Goal: Task Accomplishment & Management: Complete application form

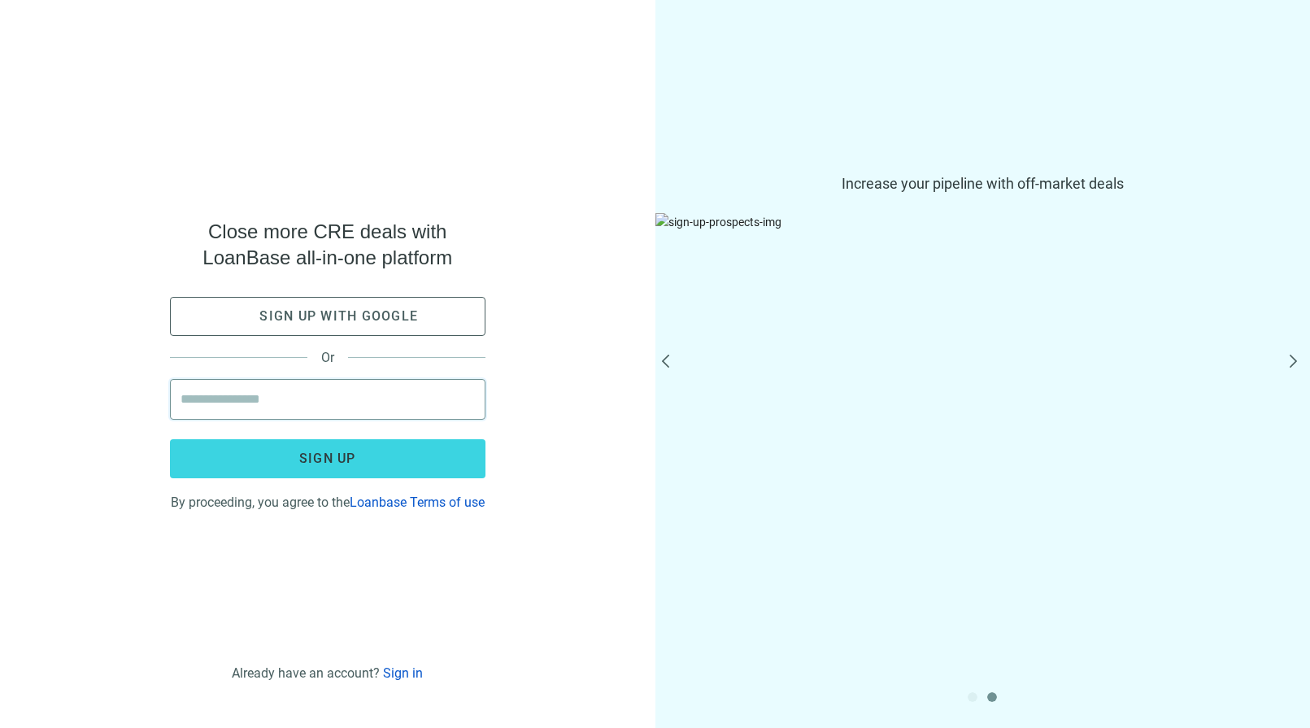
click at [283, 398] on input "email" at bounding box center [328, 399] width 294 height 39
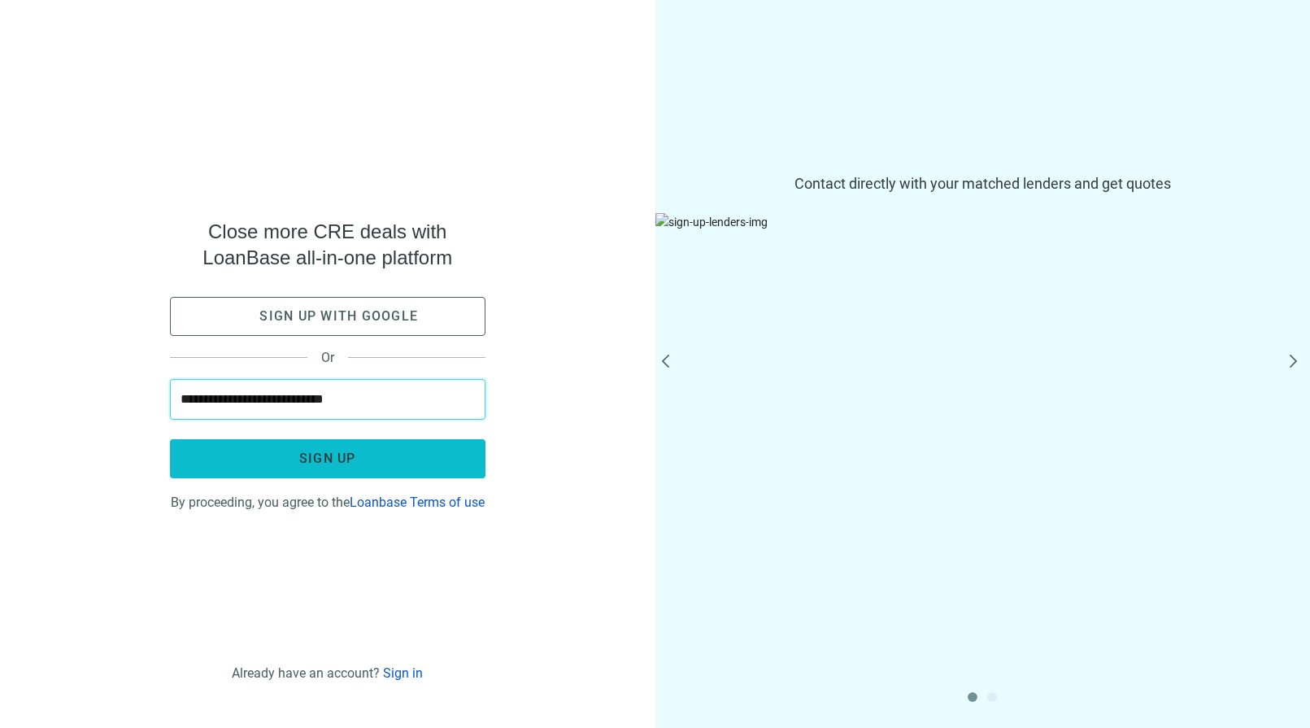
type input "**********"
click at [323, 454] on span "Sign up" at bounding box center [327, 457] width 57 height 15
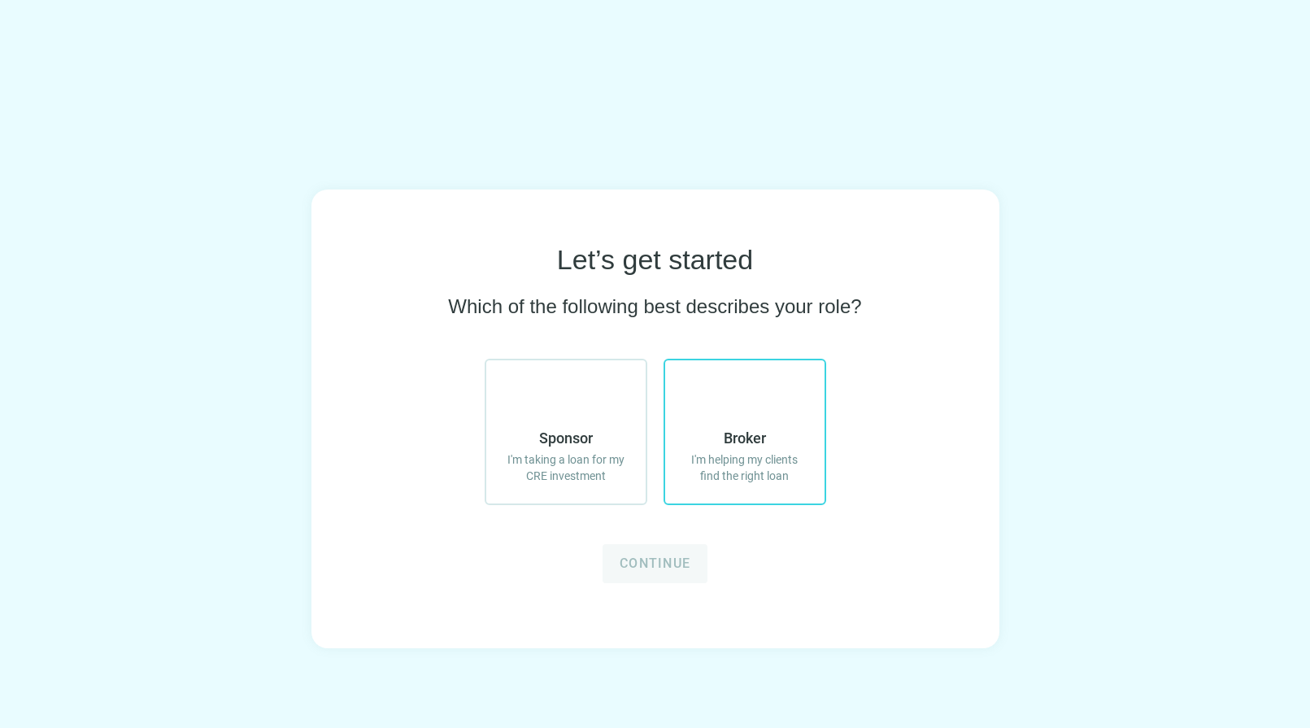
drag, startPoint x: 781, startPoint y: 399, endPoint x: 746, endPoint y: 422, distance: 41.0
click at [781, 399] on label "Broker I'm helping my clients find the right loan" at bounding box center [744, 432] width 163 height 146
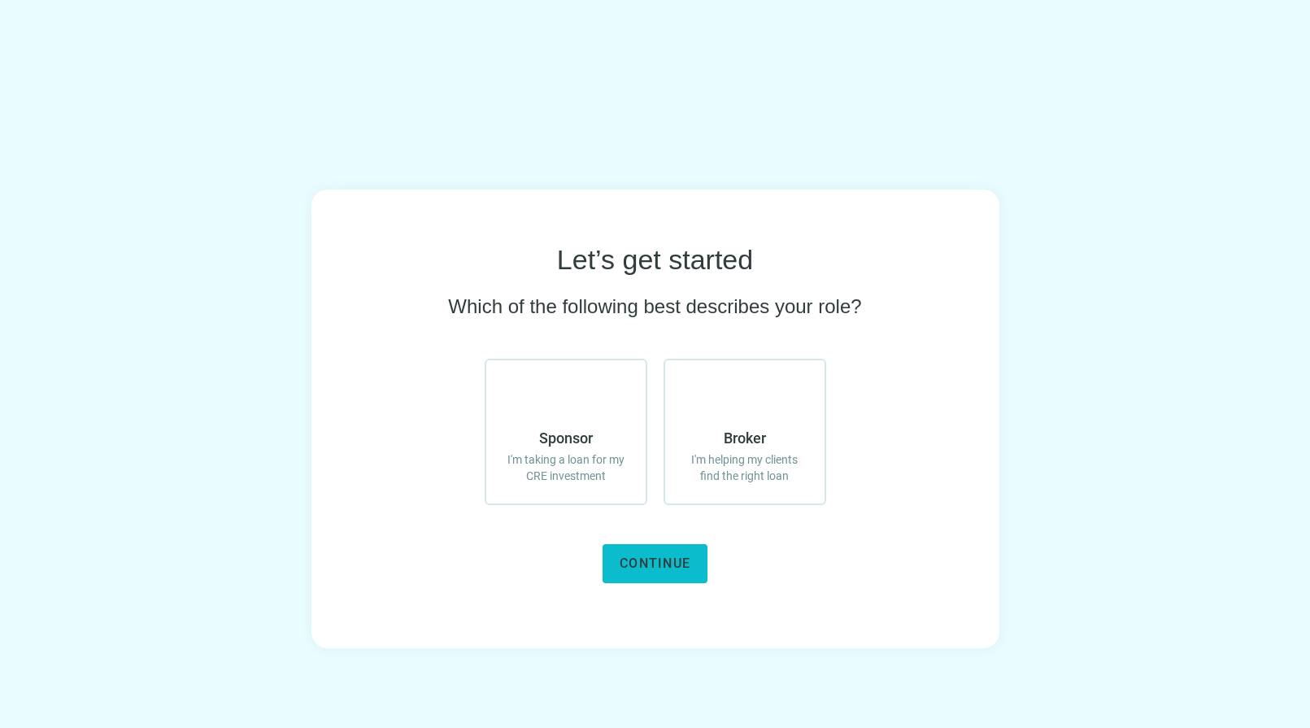
click at [681, 546] on button "Continue" at bounding box center [655, 563] width 105 height 39
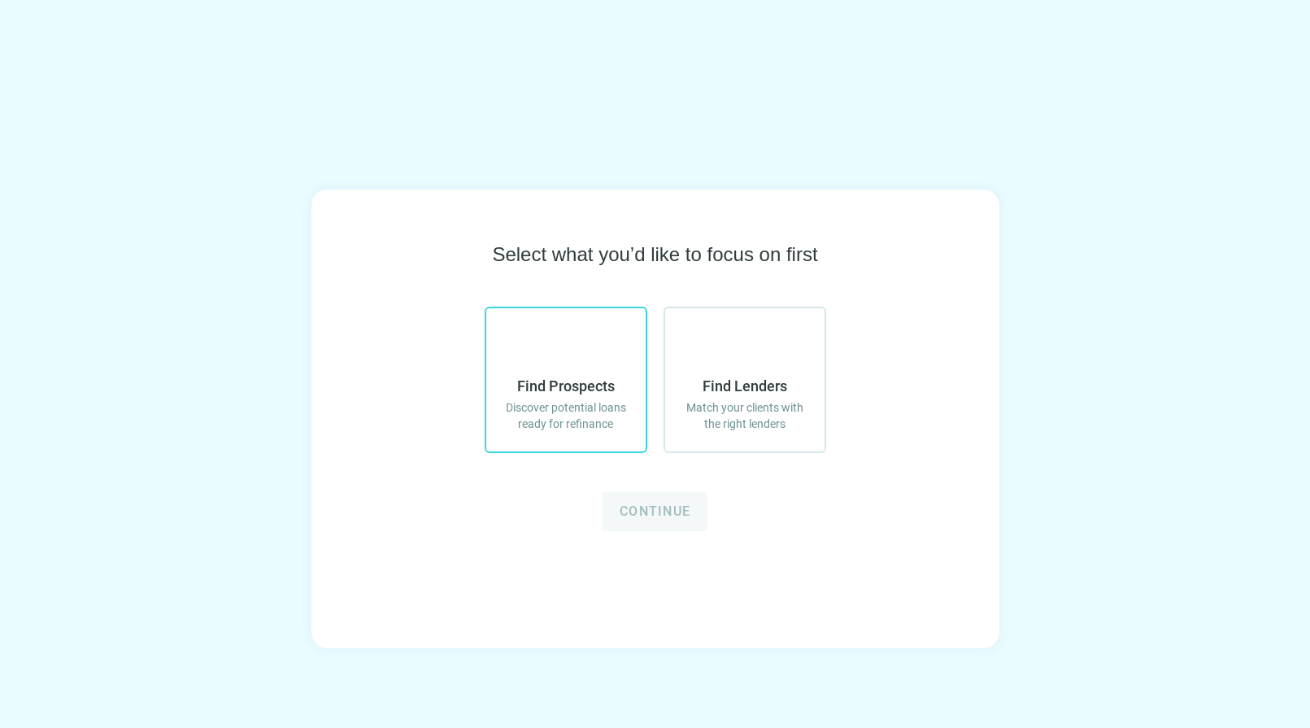
click at [586, 381] on span "Find Prospects" at bounding box center [566, 386] width 98 height 20
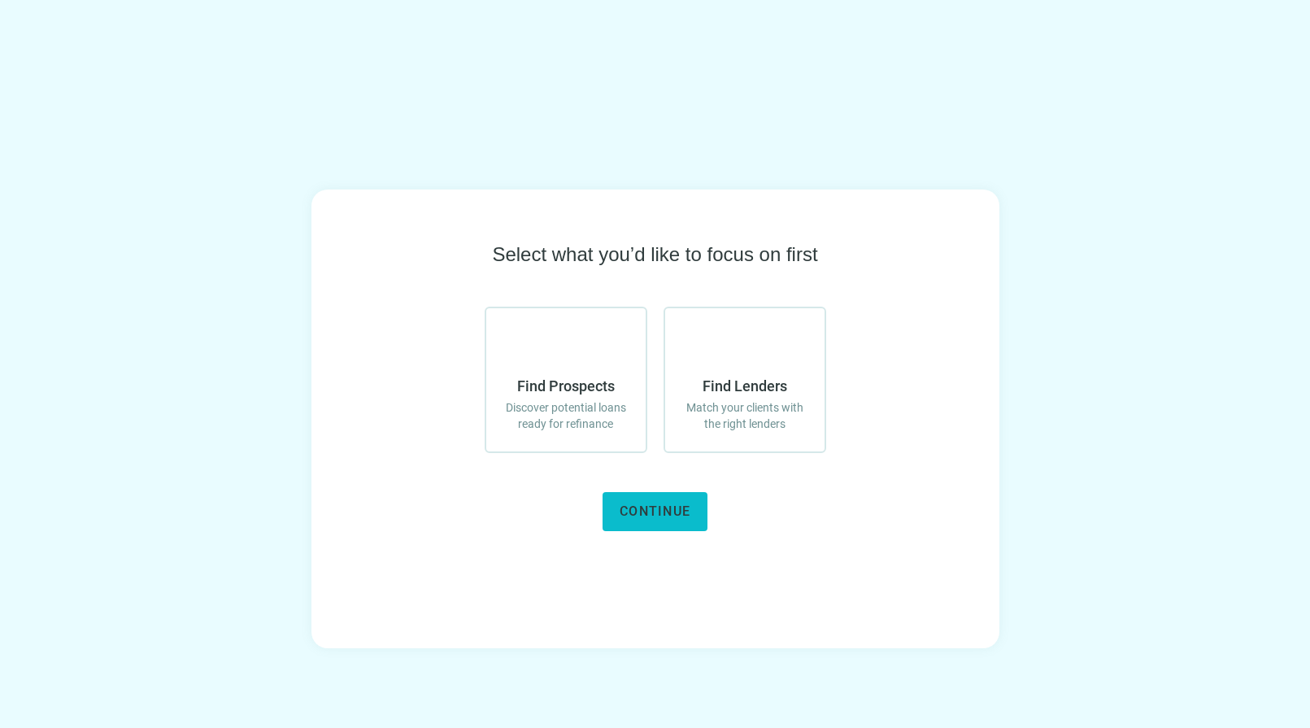
click at [645, 511] on span "Continue" at bounding box center [655, 510] width 71 height 15
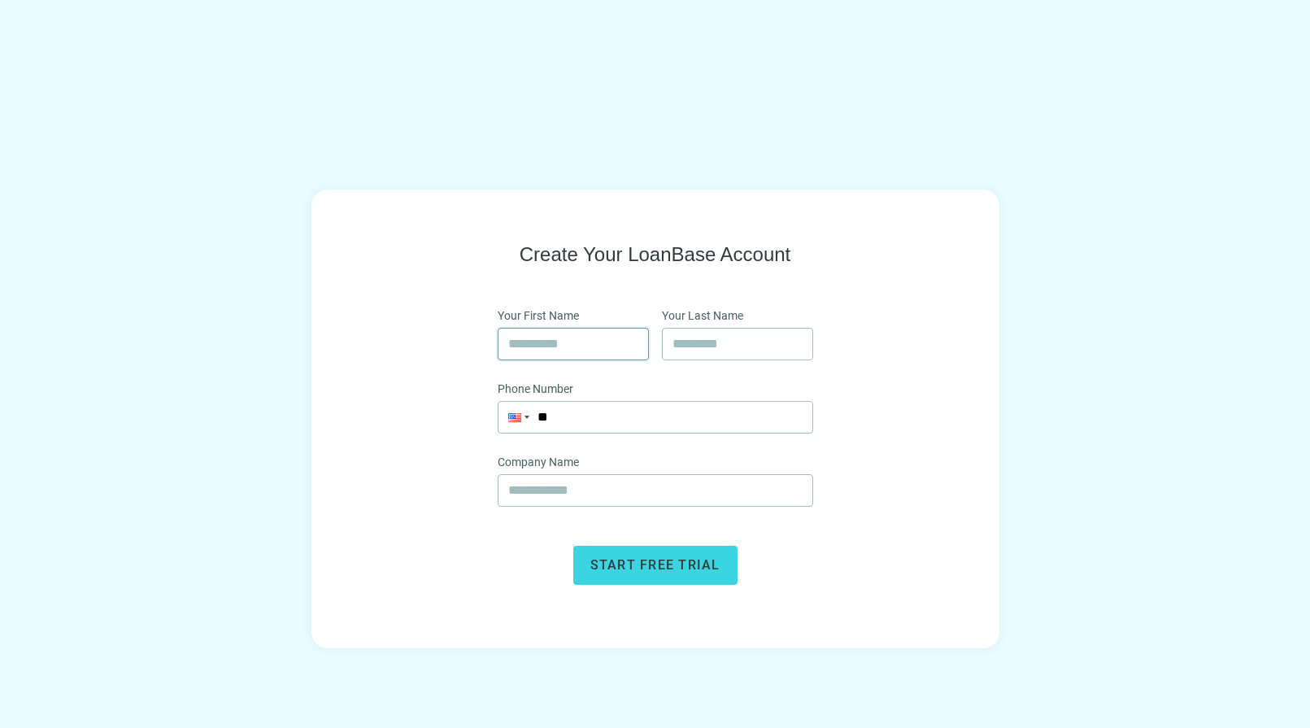
click at [609, 351] on input "text" at bounding box center [573, 343] width 130 height 31
type input "****"
type input "**********"
type input "*"
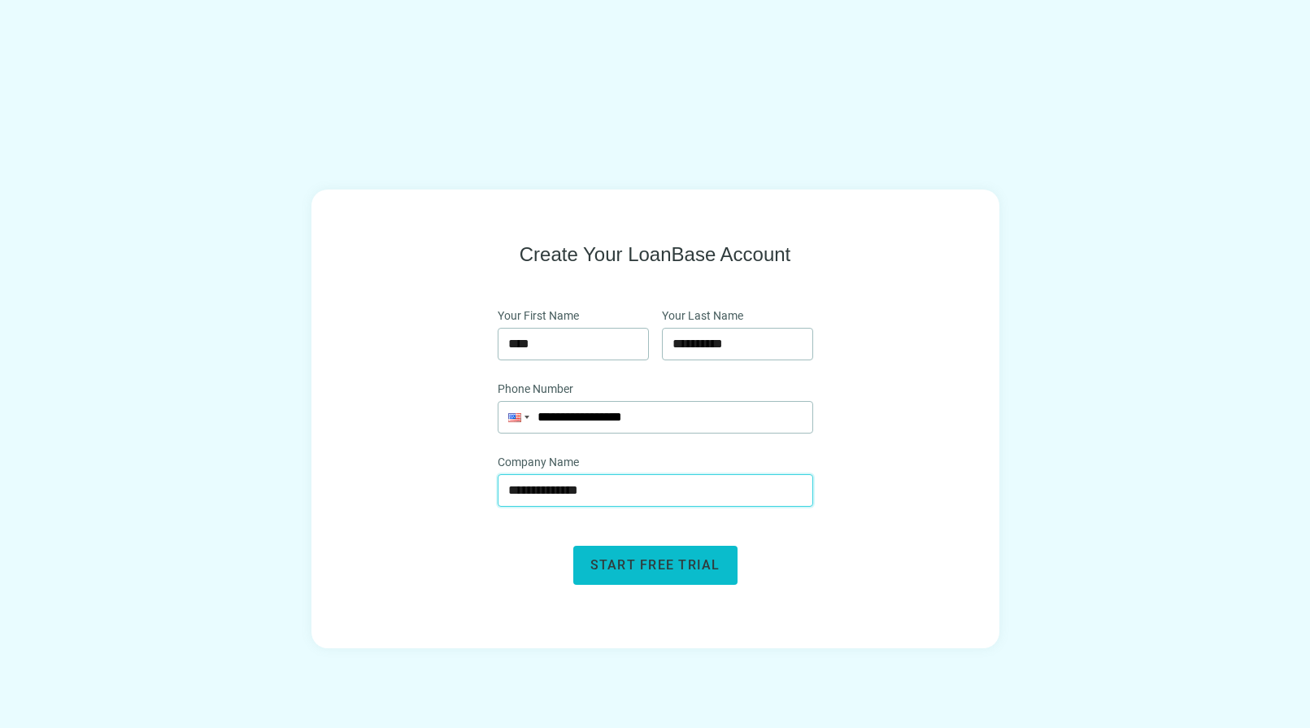
type input "**********"
click at [674, 574] on button "Start free trial" at bounding box center [655, 565] width 164 height 39
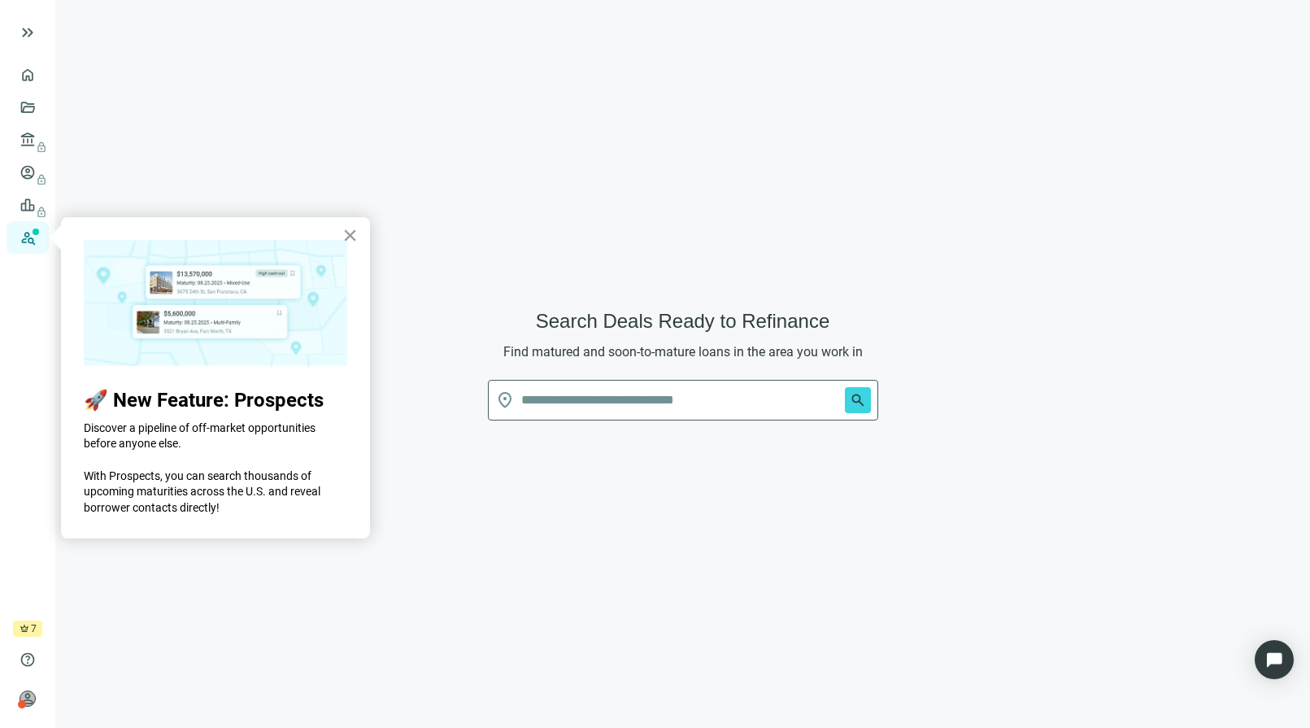
click at [346, 239] on button "×" at bounding box center [349, 235] width 15 height 26
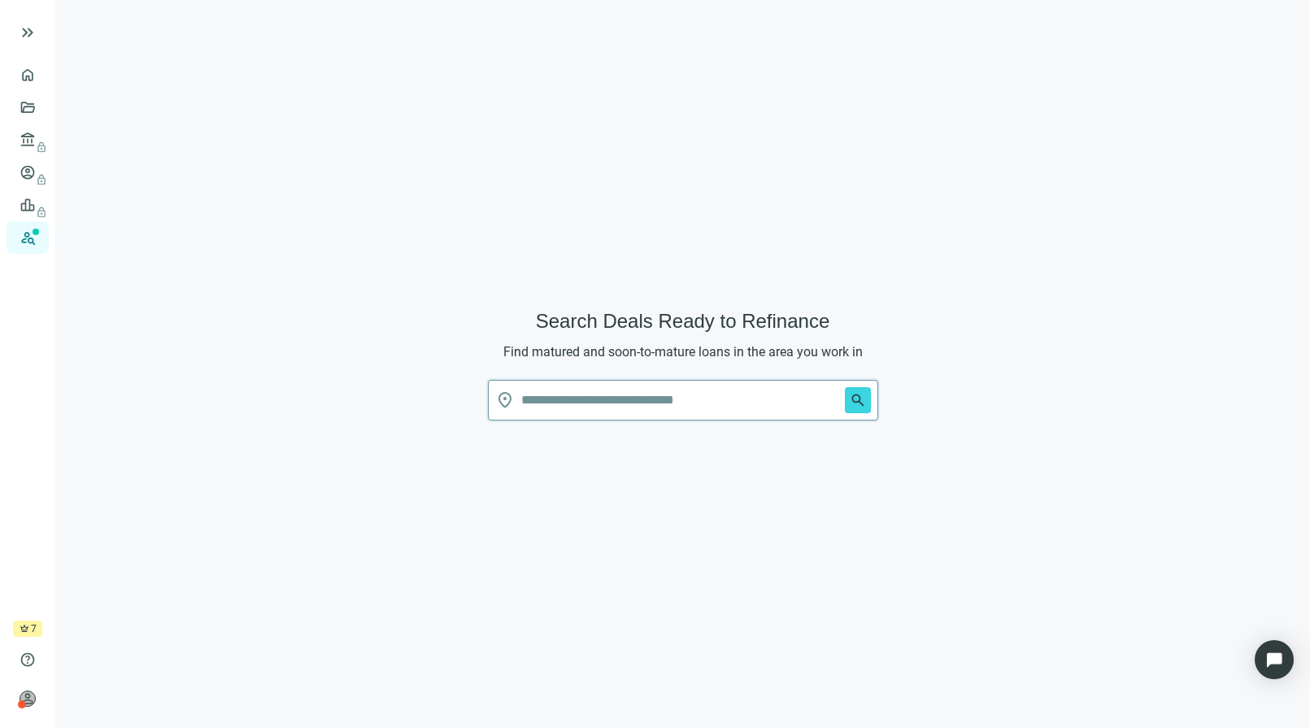
click at [675, 399] on input "text" at bounding box center [679, 400] width 317 height 39
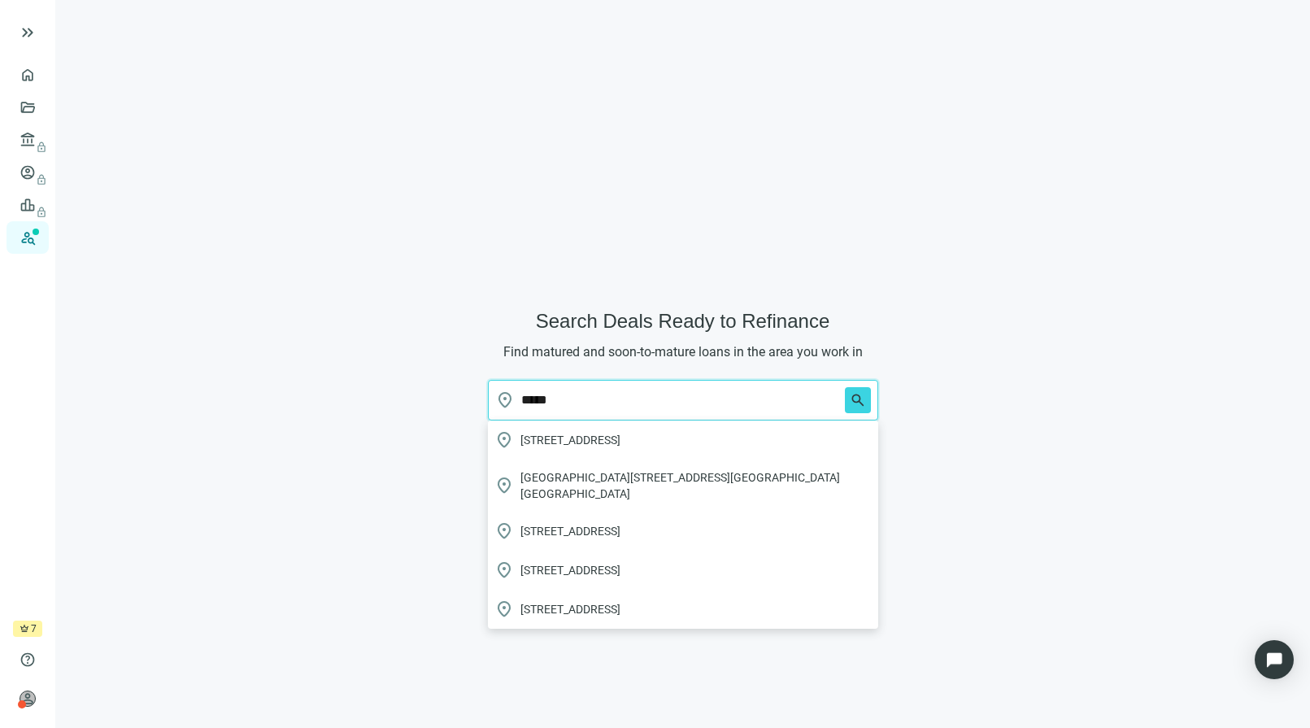
drag, startPoint x: 693, startPoint y: 382, endPoint x: 473, endPoint y: 381, distance: 219.5
click at [473, 381] on div "Search Deals Ready to Refinance Find matured and soon-to-mature loans in the ar…" at bounding box center [683, 374] width 1216 height 708
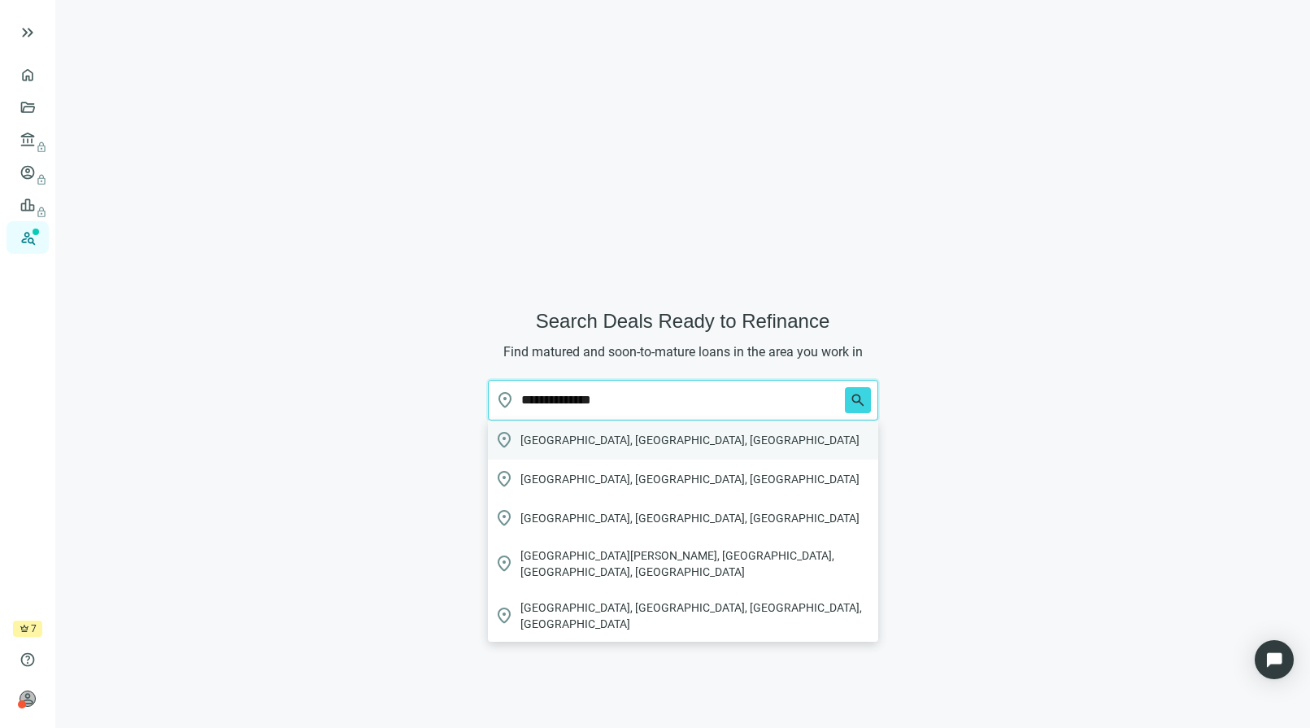
click at [675, 434] on div "location_on Port Jefferson, NY, USA" at bounding box center [683, 439] width 390 height 39
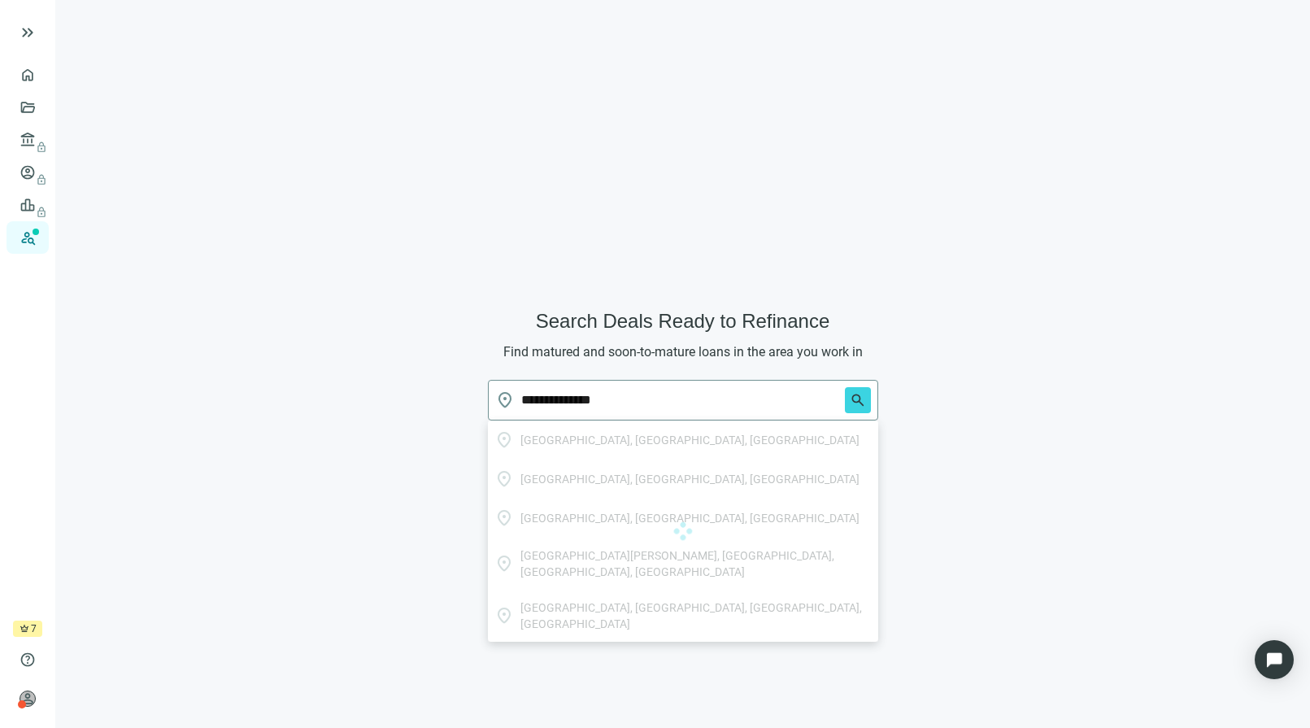
type input "**********"
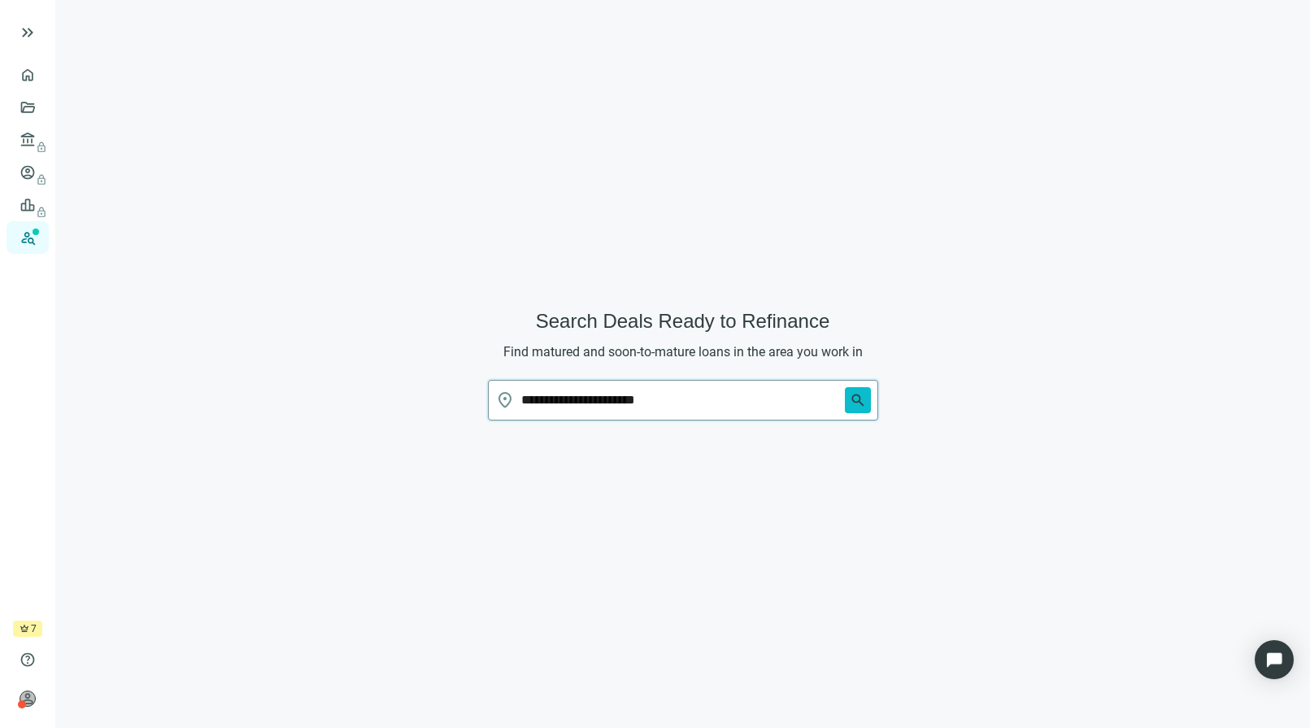
click at [851, 407] on span "search" at bounding box center [858, 400] width 16 height 16
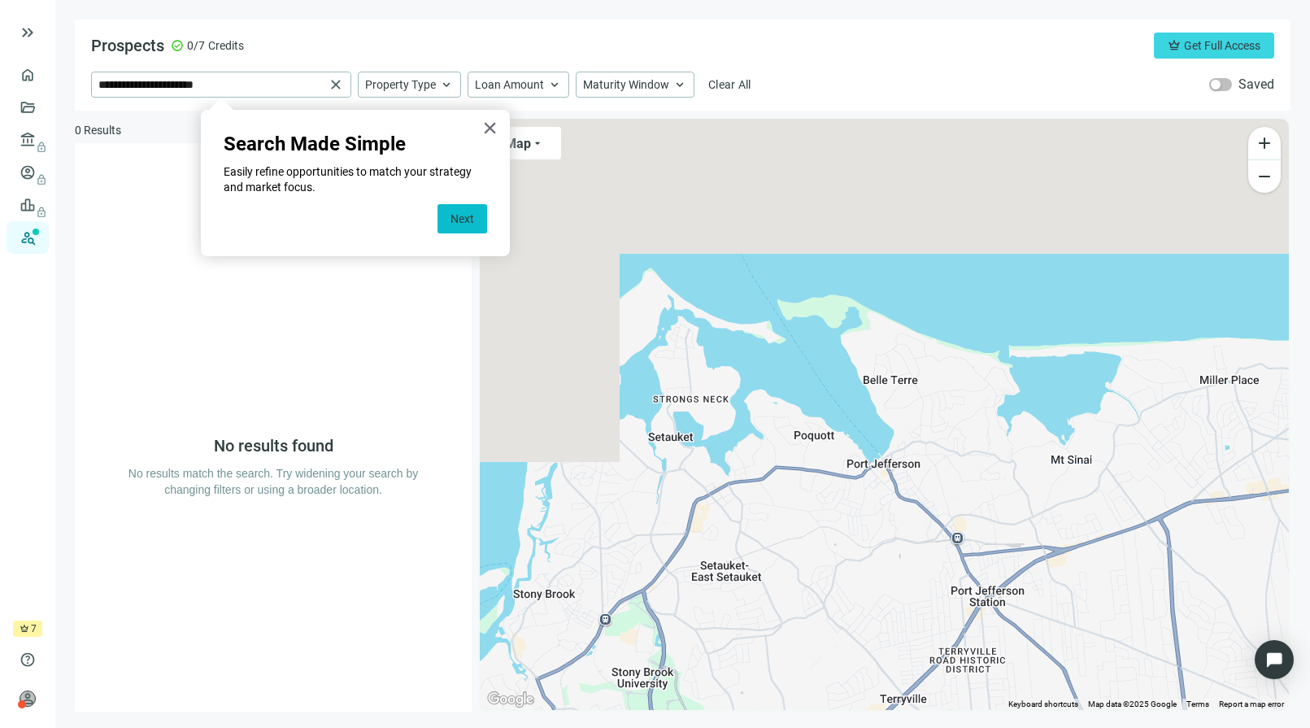
click at [459, 220] on button "Next" at bounding box center [462, 218] width 50 height 29
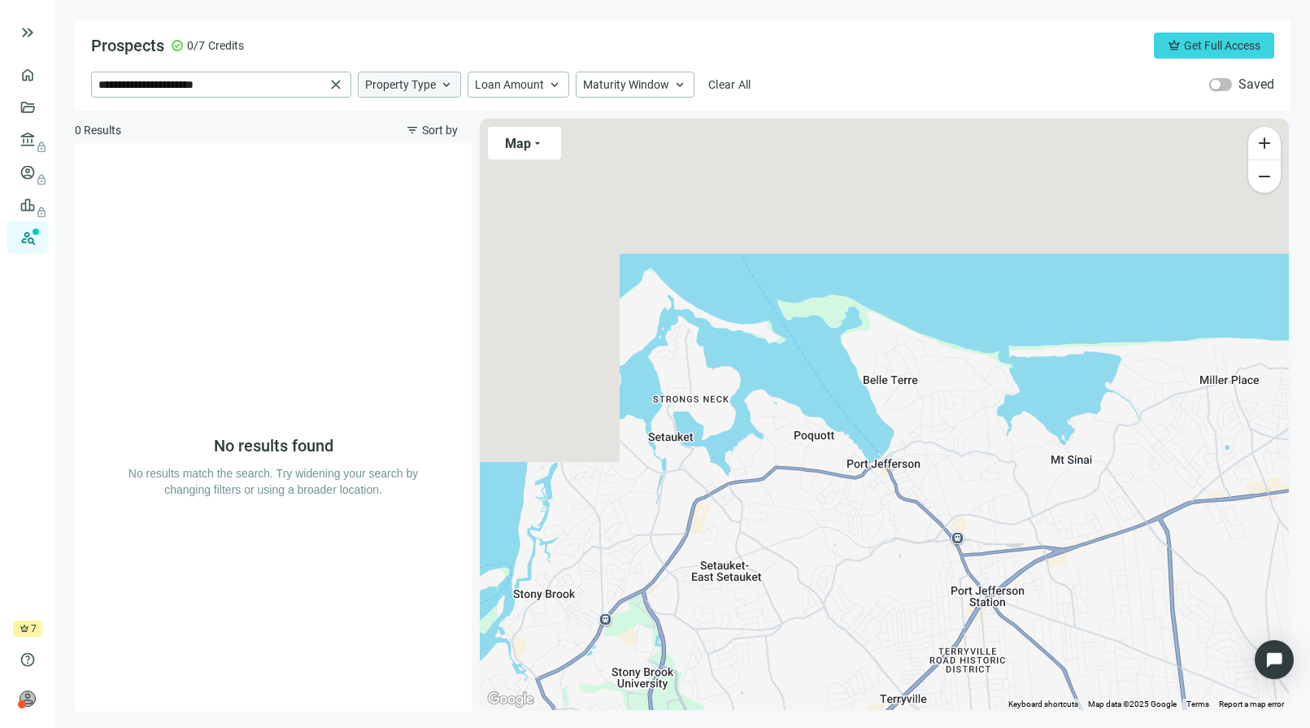
click at [434, 81] on span "Property Type" at bounding box center [400, 84] width 71 height 15
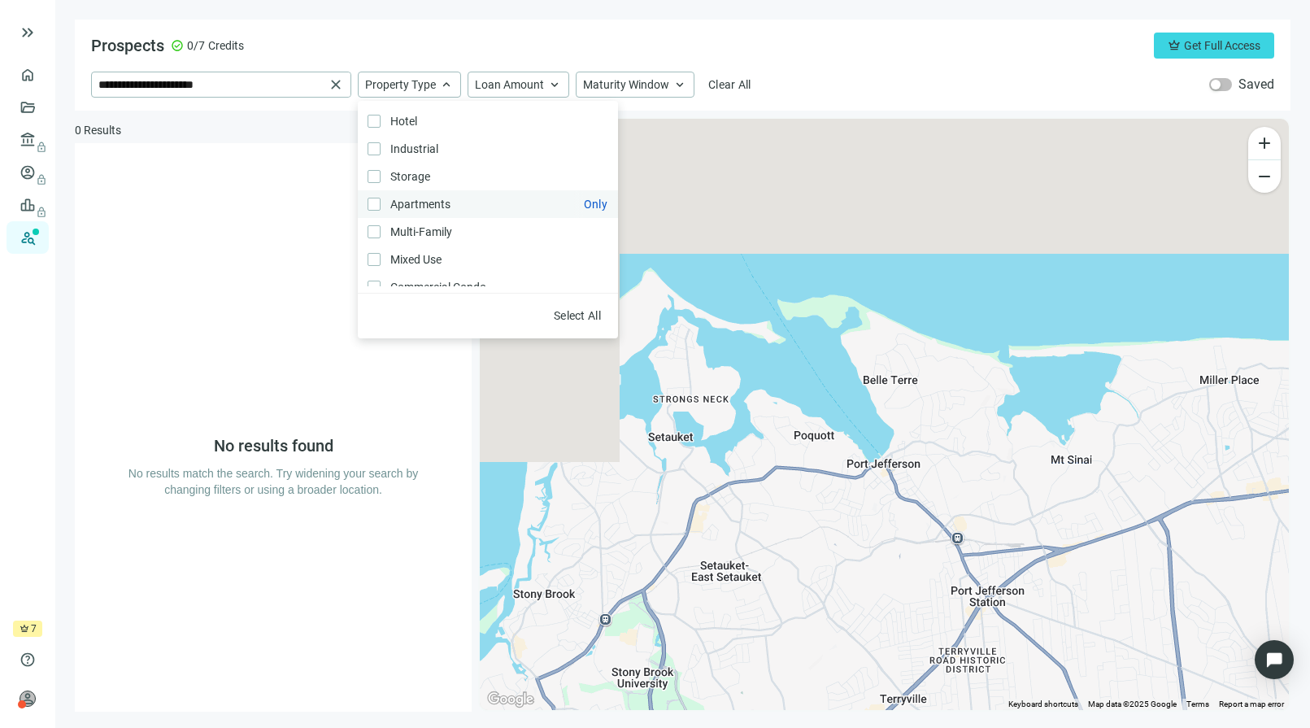
click at [432, 208] on span "Apartments Only" at bounding box center [419, 204] width 76 height 18
click at [437, 228] on span "Multi-Family Only" at bounding box center [420, 232] width 78 height 18
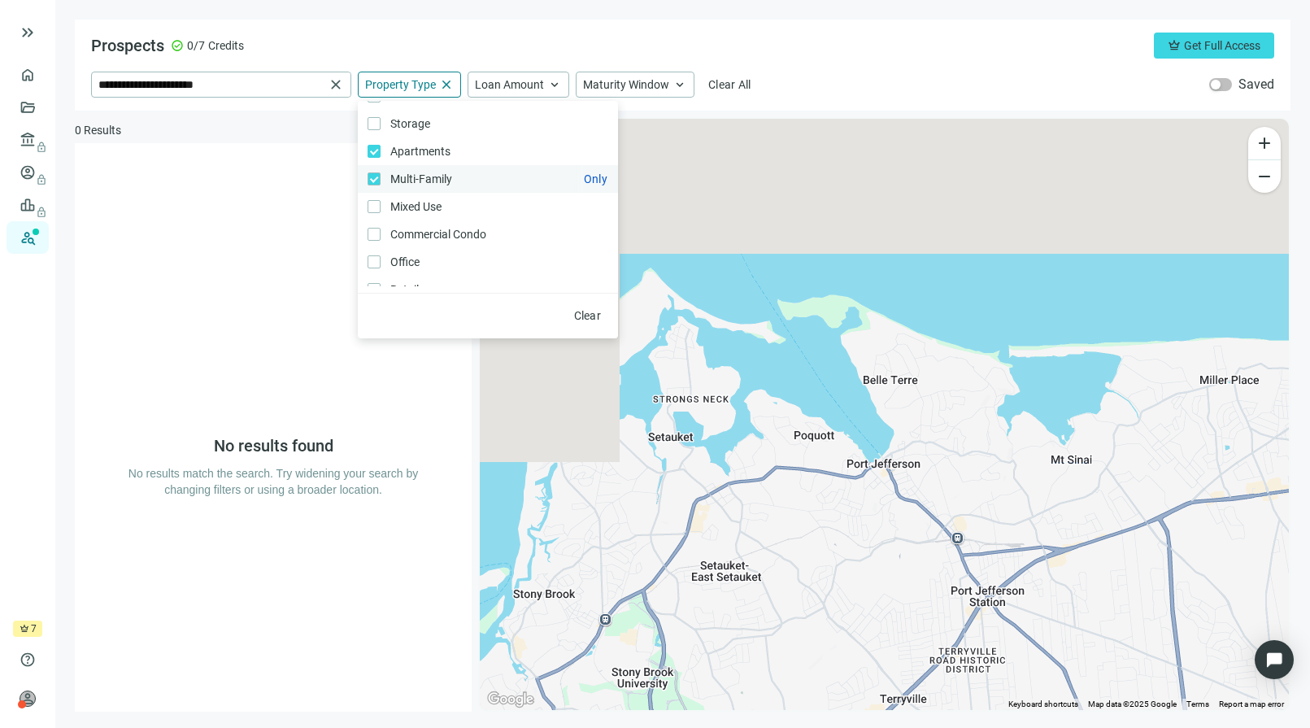
scroll to position [81, 0]
click at [429, 185] on span "Mixed Use Only" at bounding box center [414, 178] width 67 height 18
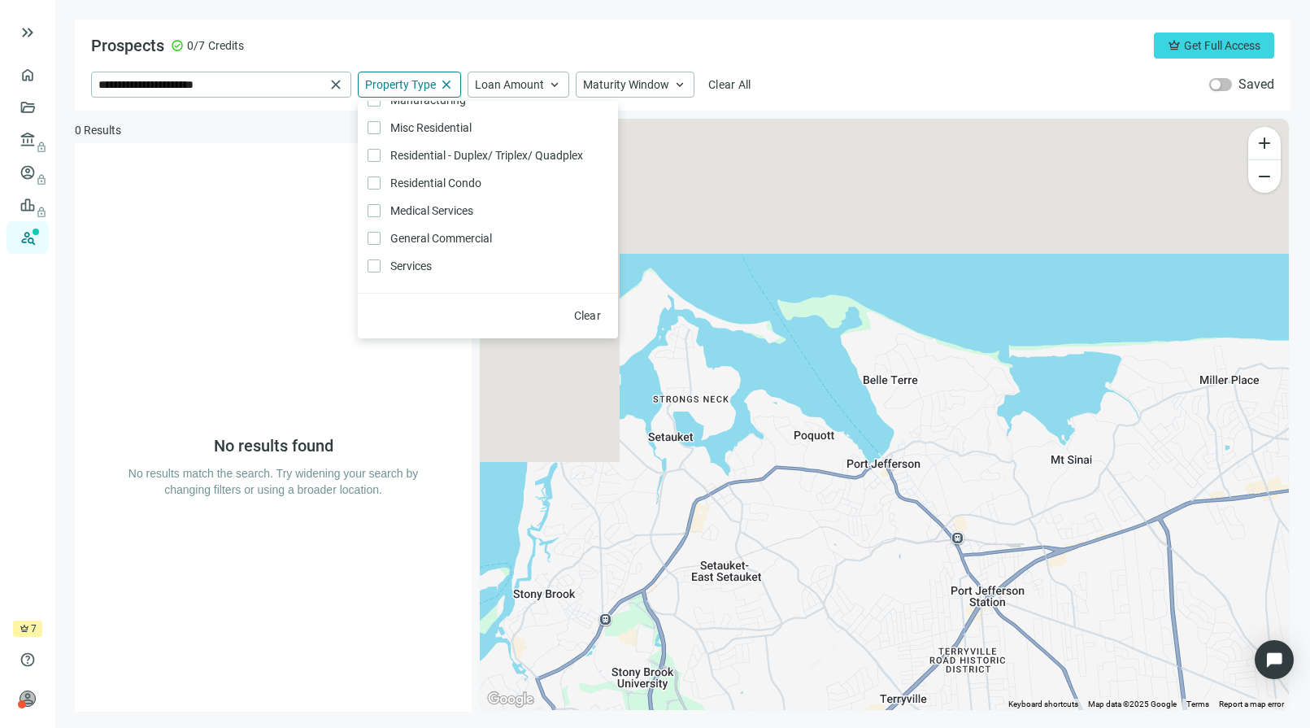
scroll to position [346, 0]
click at [498, 42] on div "Prospects check_circle 0/7 Credits crown Get Full Access" at bounding box center [682, 46] width 1183 height 26
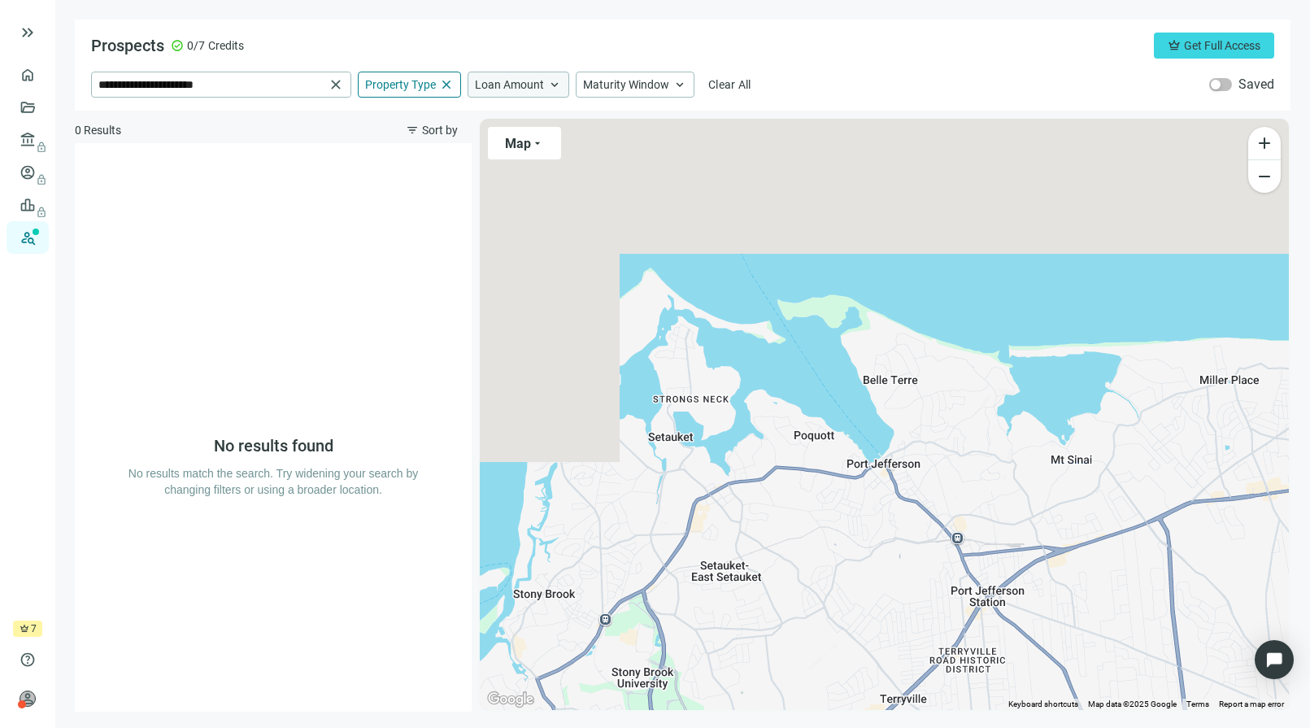
click at [516, 84] on span "Loan Amount" at bounding box center [509, 84] width 69 height 15
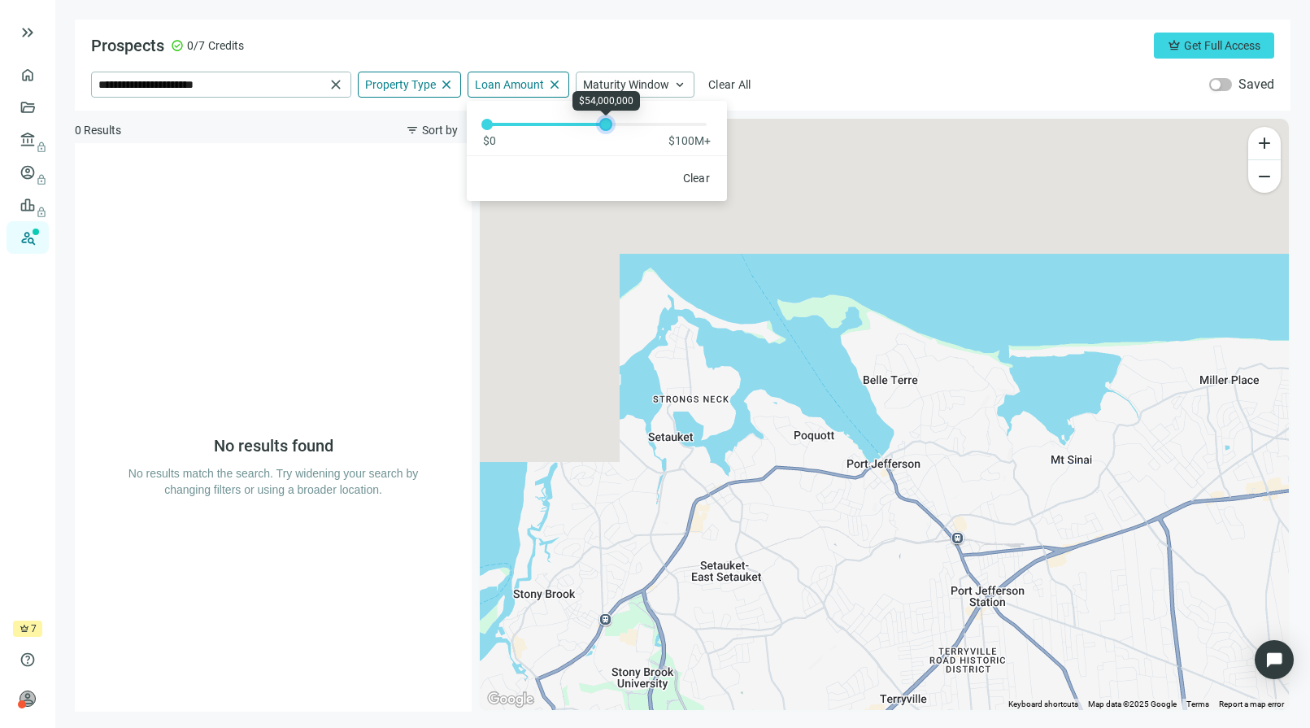
drag, startPoint x: 491, startPoint y: 128, endPoint x: 610, endPoint y: 128, distance: 118.7
click at [610, 128] on div at bounding box center [606, 124] width 8 height 8
click at [591, 30] on div "**********" at bounding box center [683, 65] width 1216 height 91
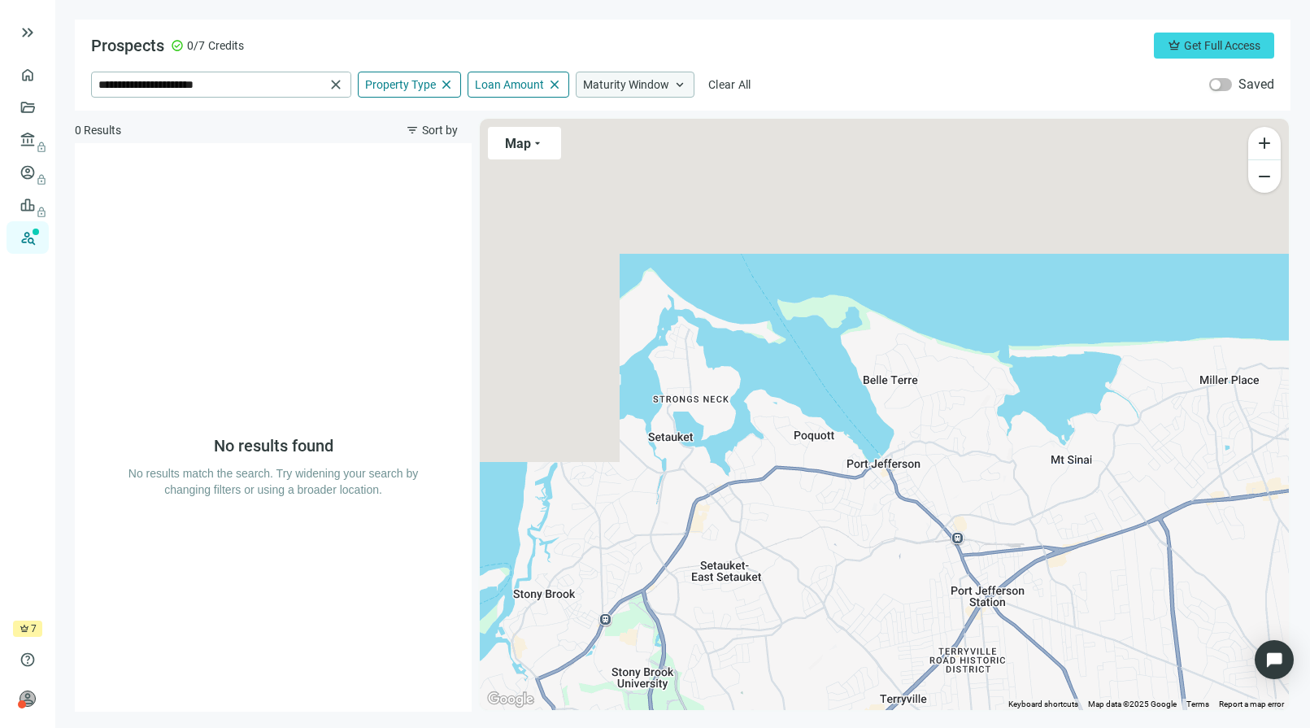
click at [614, 79] on span "Maturity Window" at bounding box center [626, 84] width 86 height 15
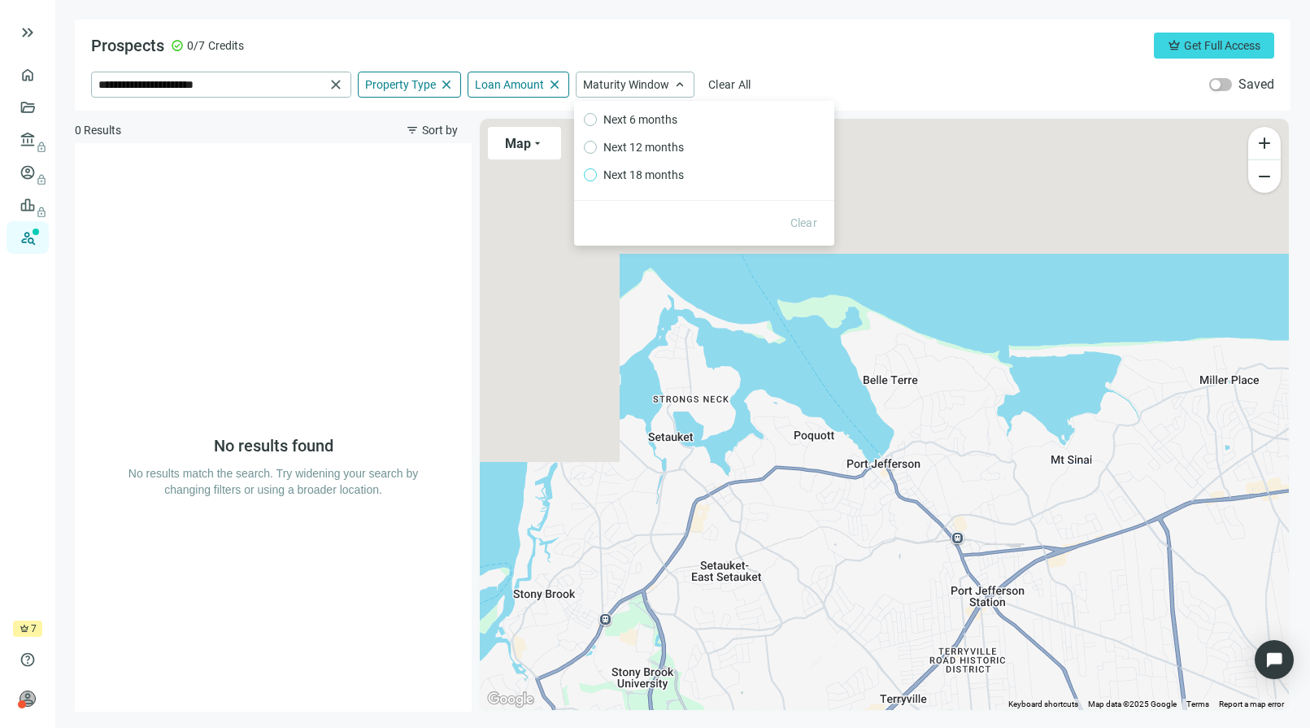
click at [634, 176] on span "Next 18 months" at bounding box center [644, 175] width 94 height 18
click at [661, 36] on div "Prospects check_circle 0/7 Credits crown Get Full Access" at bounding box center [682, 46] width 1183 height 26
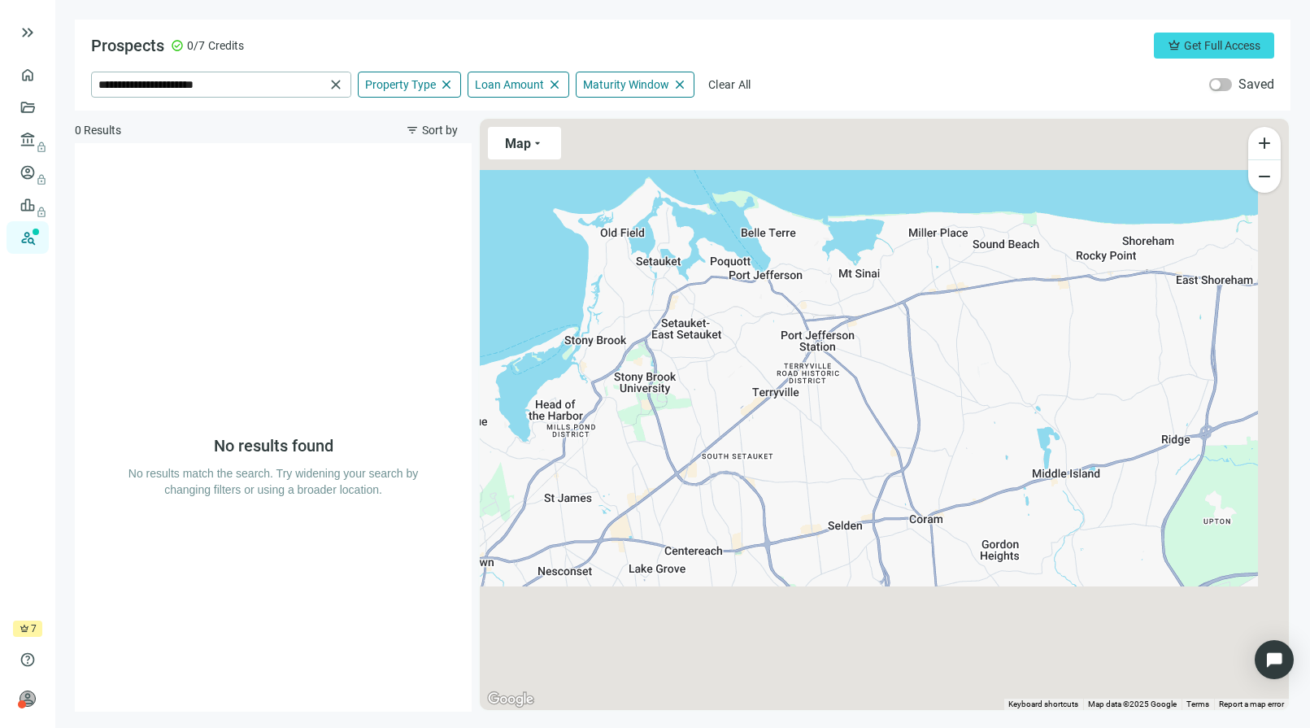
drag, startPoint x: 841, startPoint y: 250, endPoint x: 831, endPoint y: 218, distance: 33.2
click at [831, 218] on div at bounding box center [884, 414] width 809 height 591
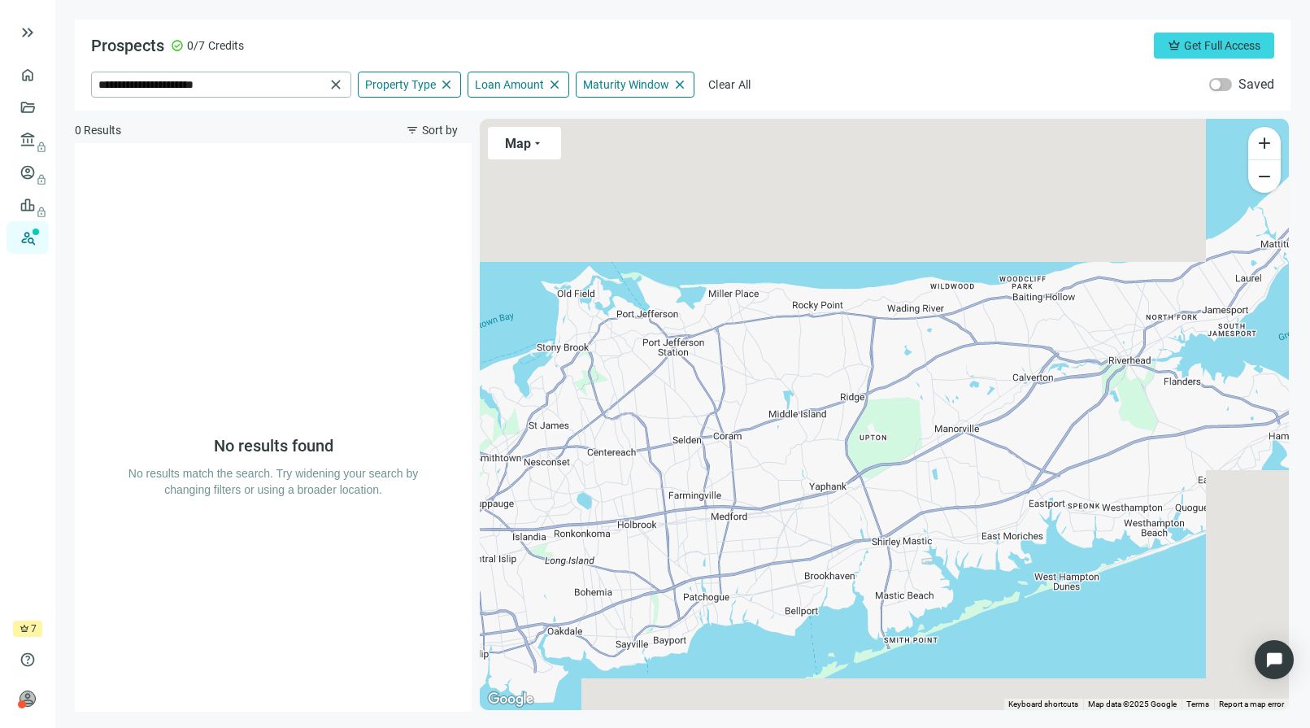
click at [725, 248] on div at bounding box center [884, 414] width 809 height 591
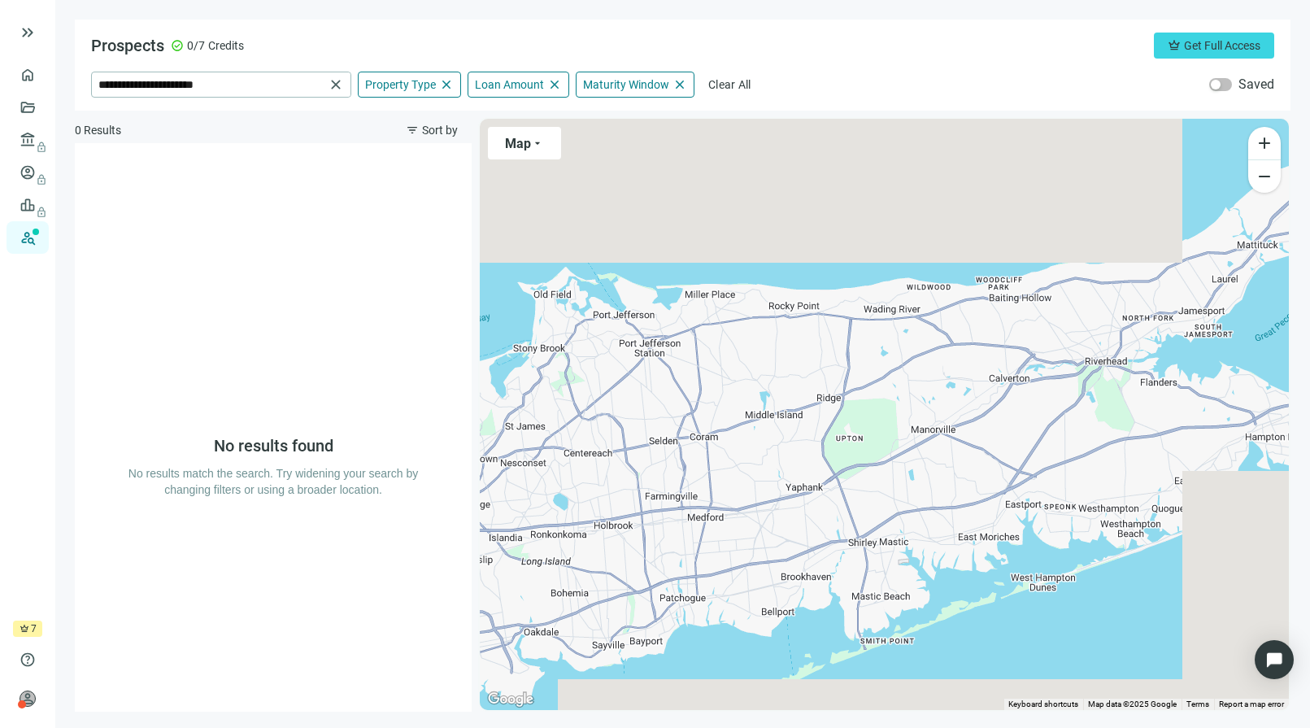
drag, startPoint x: 961, startPoint y: 233, endPoint x: 813, endPoint y: 255, distance: 149.7
click at [813, 255] on div at bounding box center [884, 414] width 809 height 591
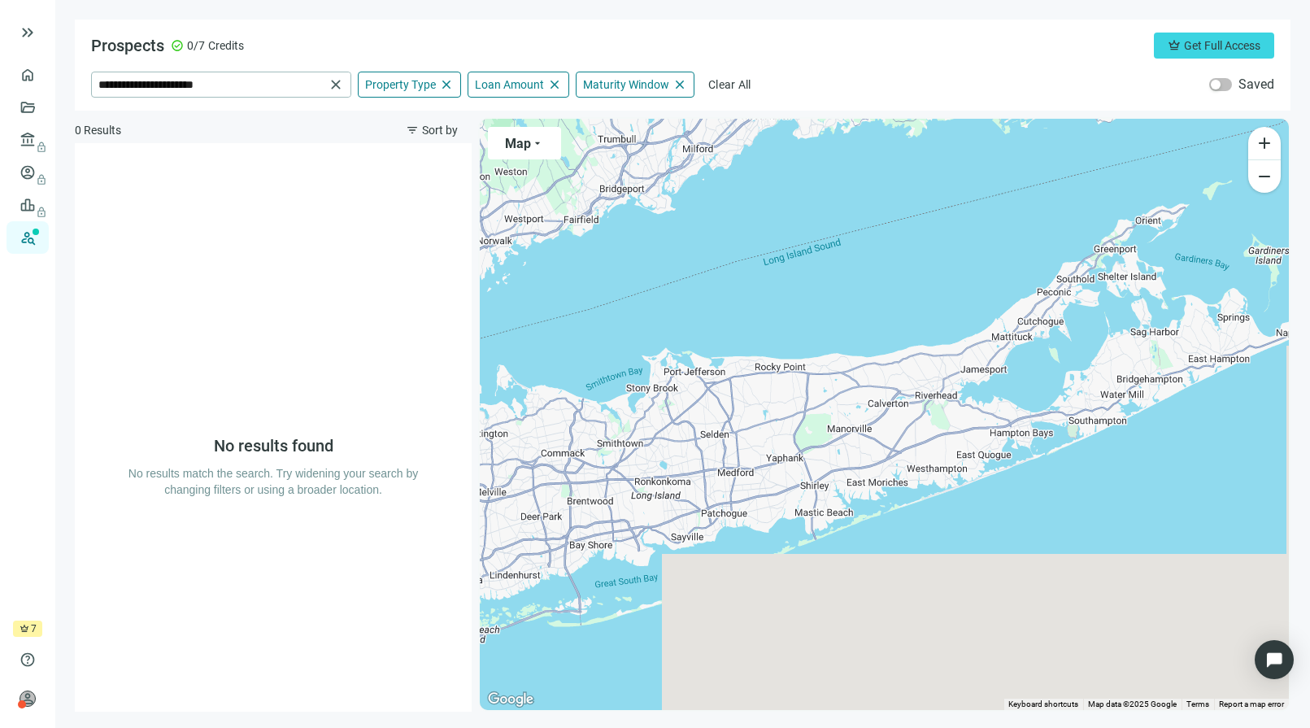
drag, startPoint x: 664, startPoint y: 337, endPoint x: 923, endPoint y: 274, distance: 266.0
click at [923, 274] on div at bounding box center [884, 414] width 809 height 591
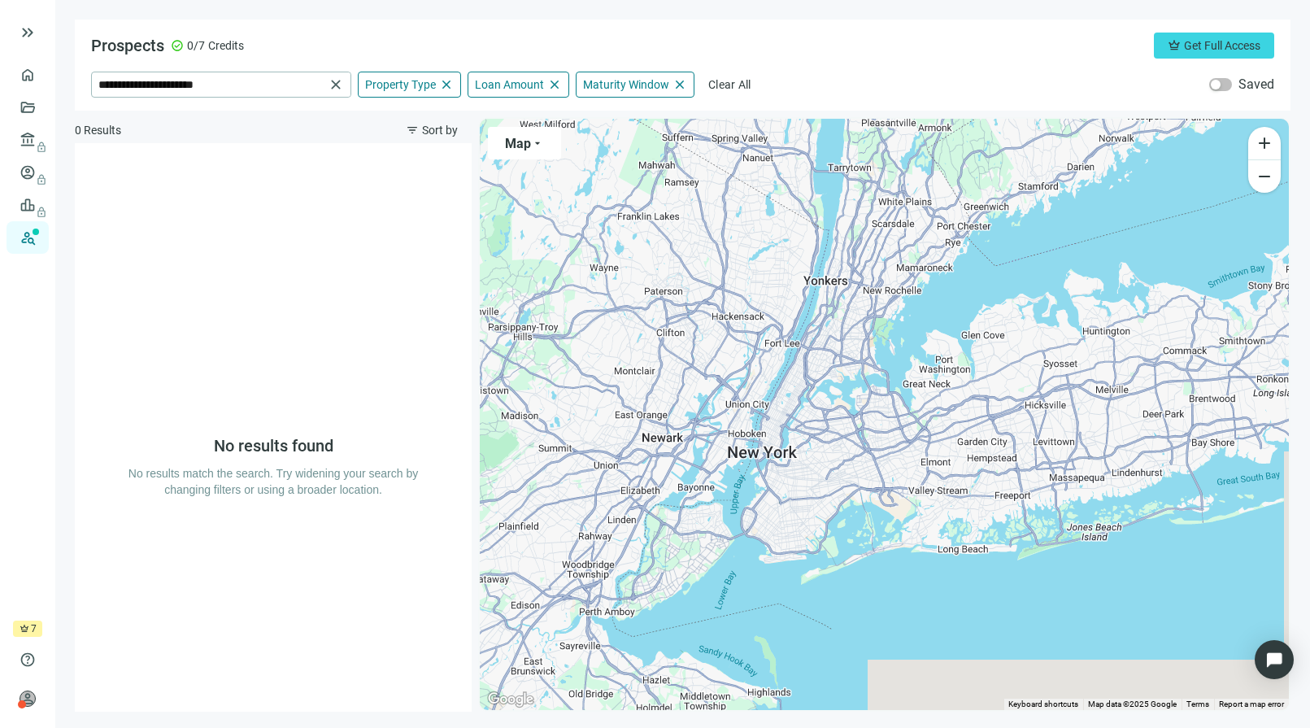
drag, startPoint x: 763, startPoint y: 293, endPoint x: 1087, endPoint y: 262, distance: 325.9
click at [1087, 262] on div at bounding box center [884, 414] width 809 height 591
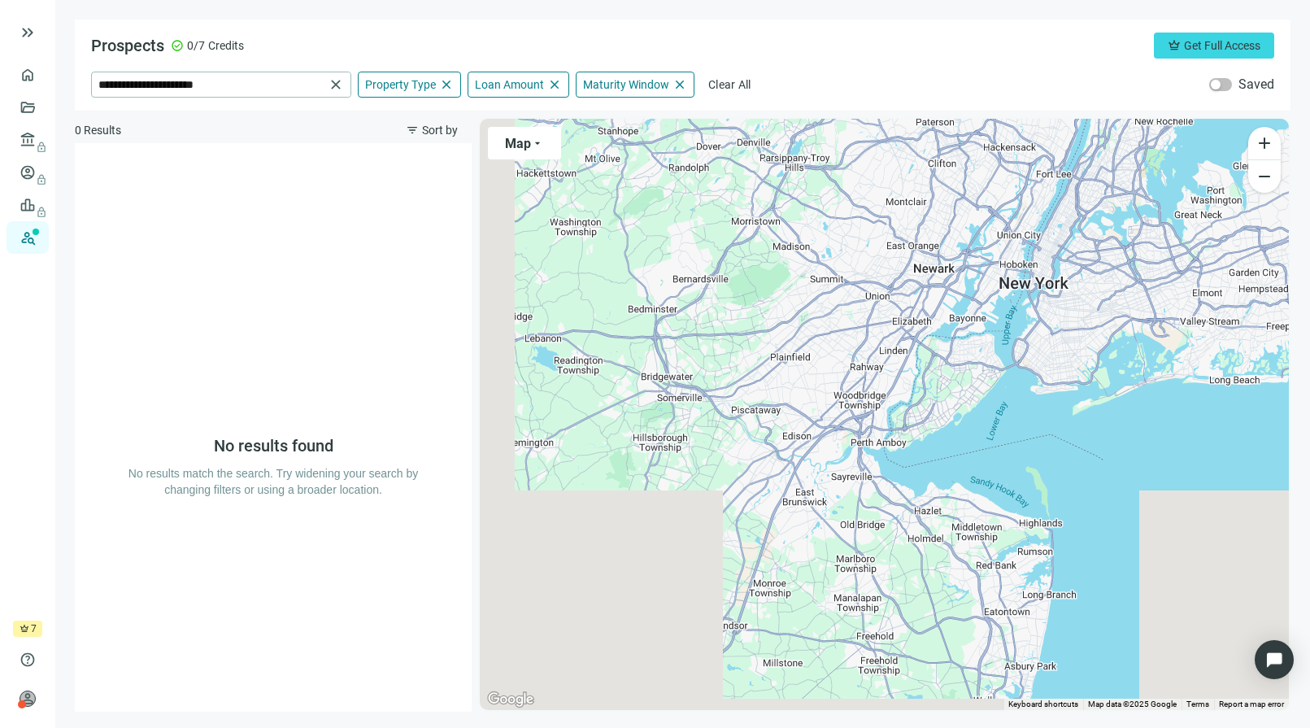
drag, startPoint x: 877, startPoint y: 355, endPoint x: 1152, endPoint y: 184, distance: 324.7
click at [1152, 184] on div at bounding box center [884, 414] width 809 height 591
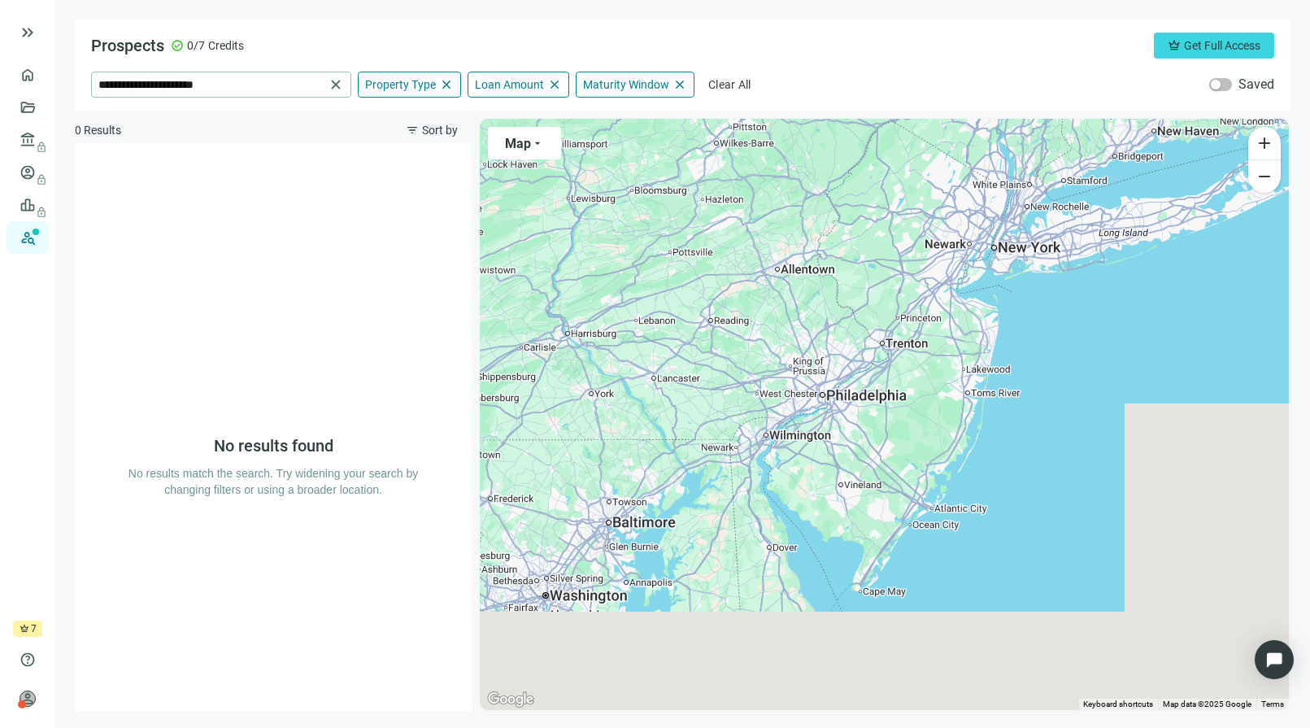
drag, startPoint x: 890, startPoint y: 259, endPoint x: 1012, endPoint y: 126, distance: 180.7
click at [1012, 126] on div at bounding box center [884, 414] width 809 height 591
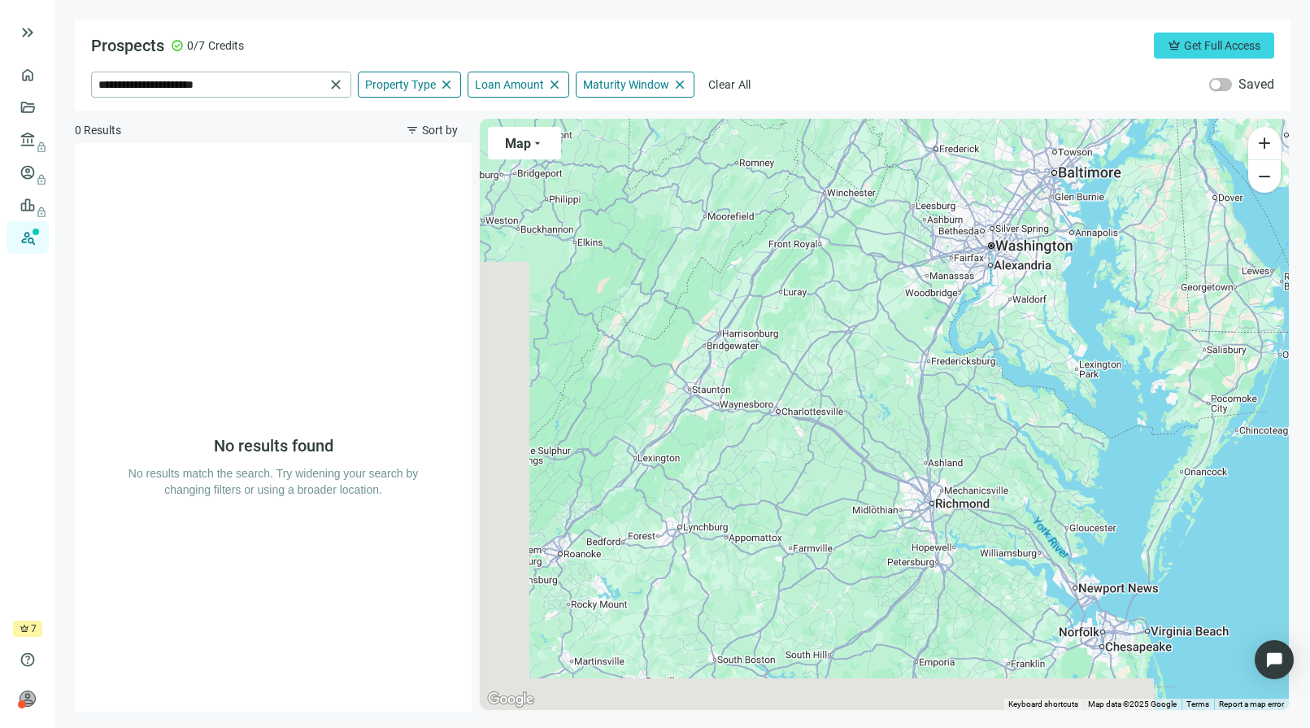
drag, startPoint x: 758, startPoint y: 328, endPoint x: 1076, endPoint y: 114, distance: 383.6
click at [1076, 114] on div "**********" at bounding box center [683, 366] width 1216 height 692
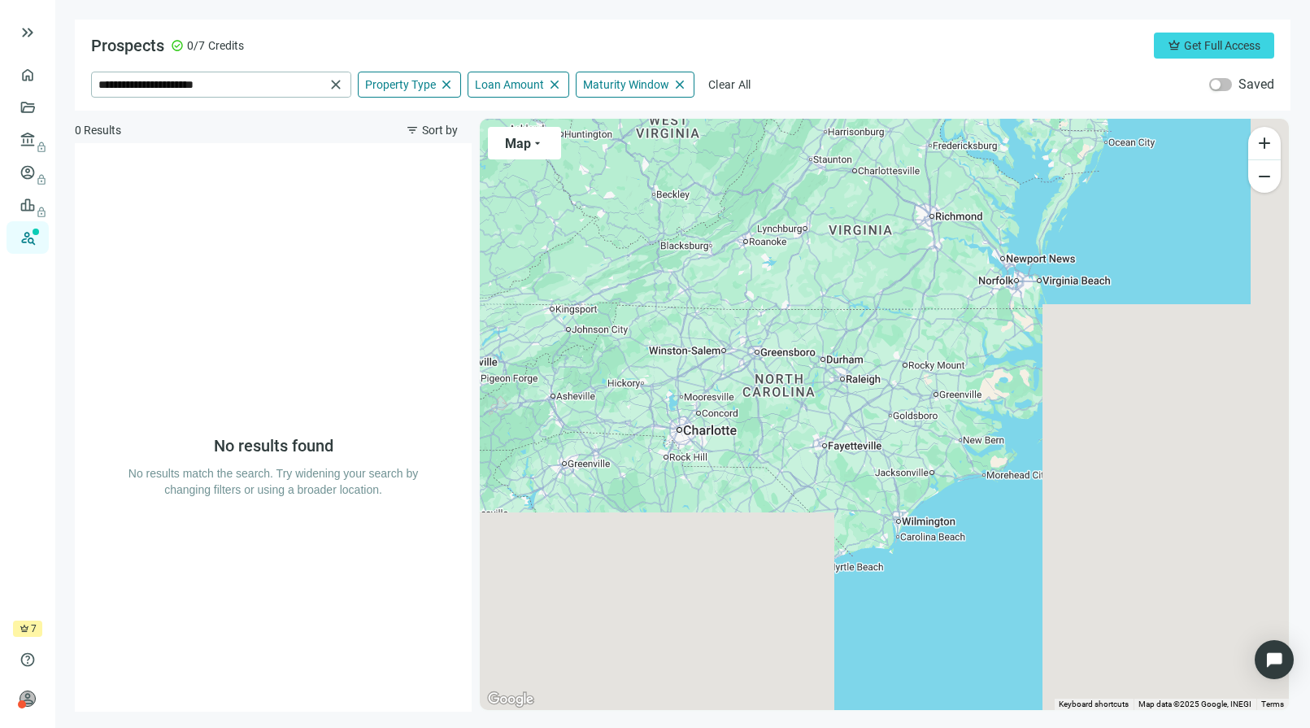
drag, startPoint x: 967, startPoint y: 106, endPoint x: 972, endPoint y: 72, distance: 34.5
click at [972, 72] on div "**********" at bounding box center [683, 366] width 1216 height 692
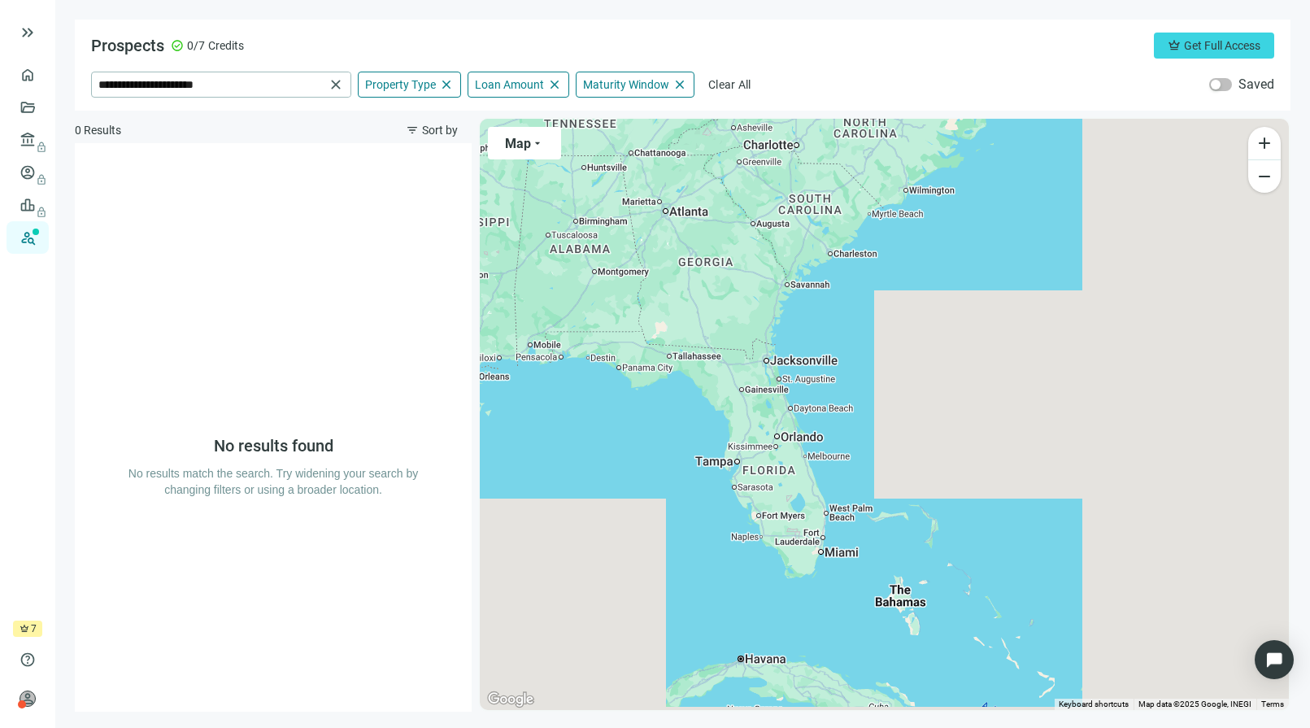
drag, startPoint x: 821, startPoint y: 375, endPoint x: 816, endPoint y: 168, distance: 206.6
click at [824, 119] on div at bounding box center [884, 414] width 809 height 591
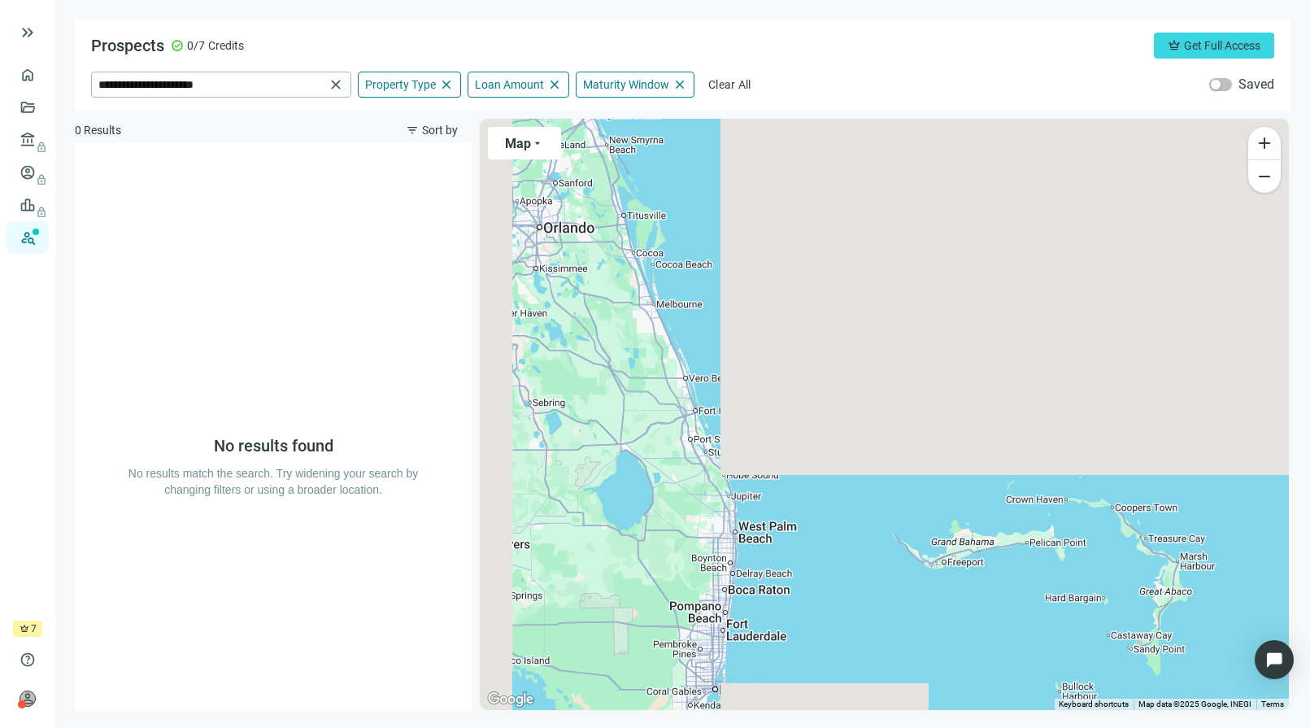
drag, startPoint x: 750, startPoint y: 318, endPoint x: 1053, endPoint y: 277, distance: 305.2
click at [1053, 277] on div at bounding box center [884, 414] width 809 height 591
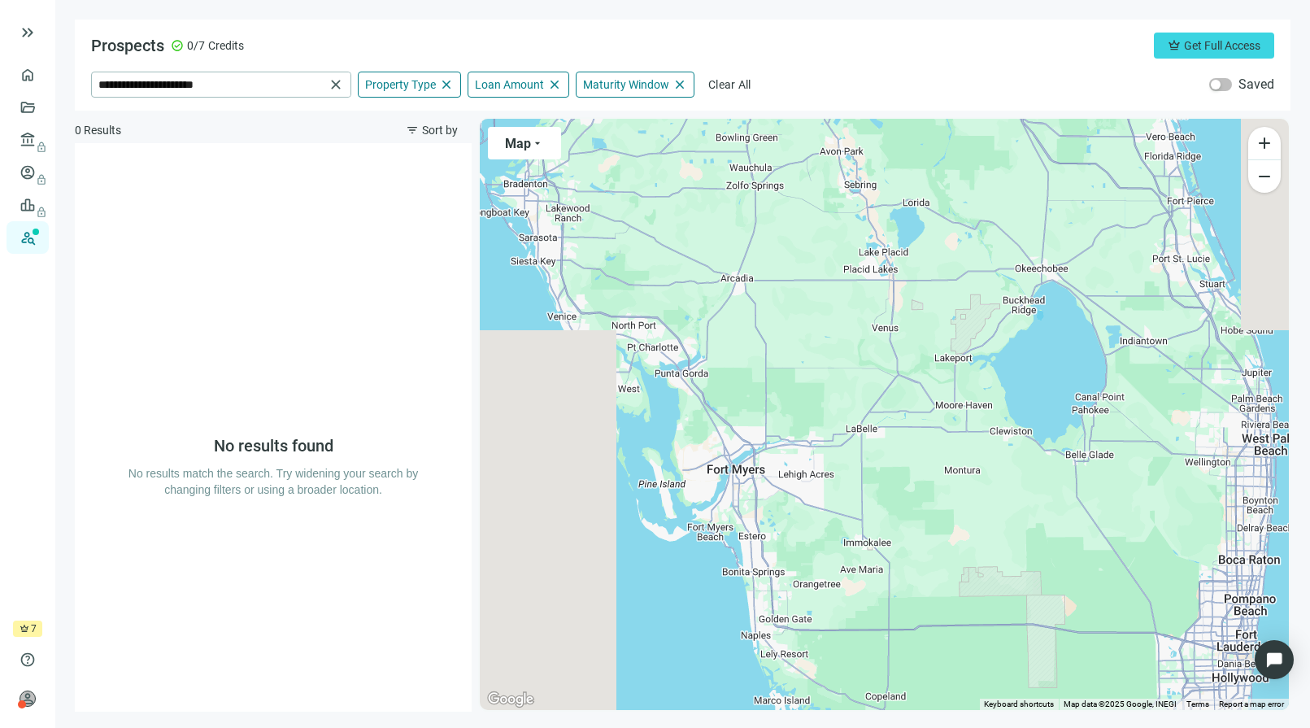
drag, startPoint x: 807, startPoint y: 333, endPoint x: 1087, endPoint y: 207, distance: 307.1
click at [1087, 207] on div at bounding box center [884, 414] width 809 height 591
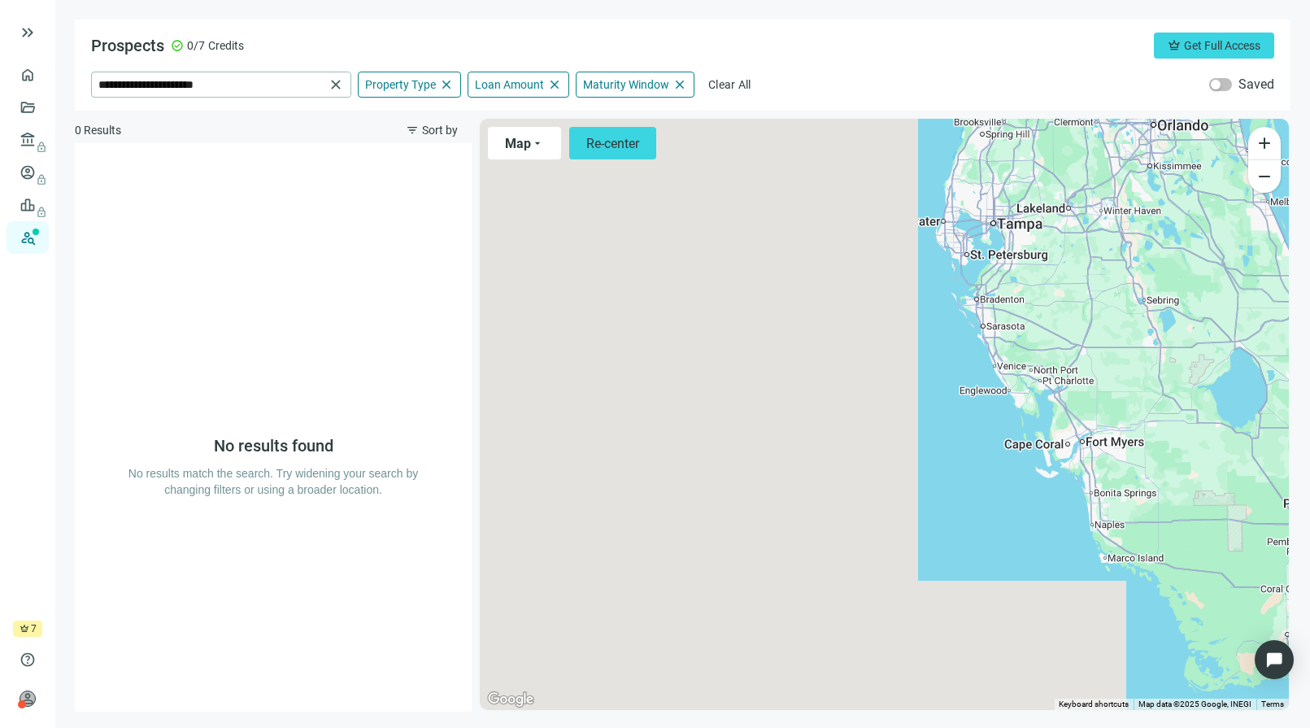
drag, startPoint x: 1080, startPoint y: 272, endPoint x: 1175, endPoint y: 276, distance: 95.3
click at [1175, 276] on div at bounding box center [884, 414] width 809 height 591
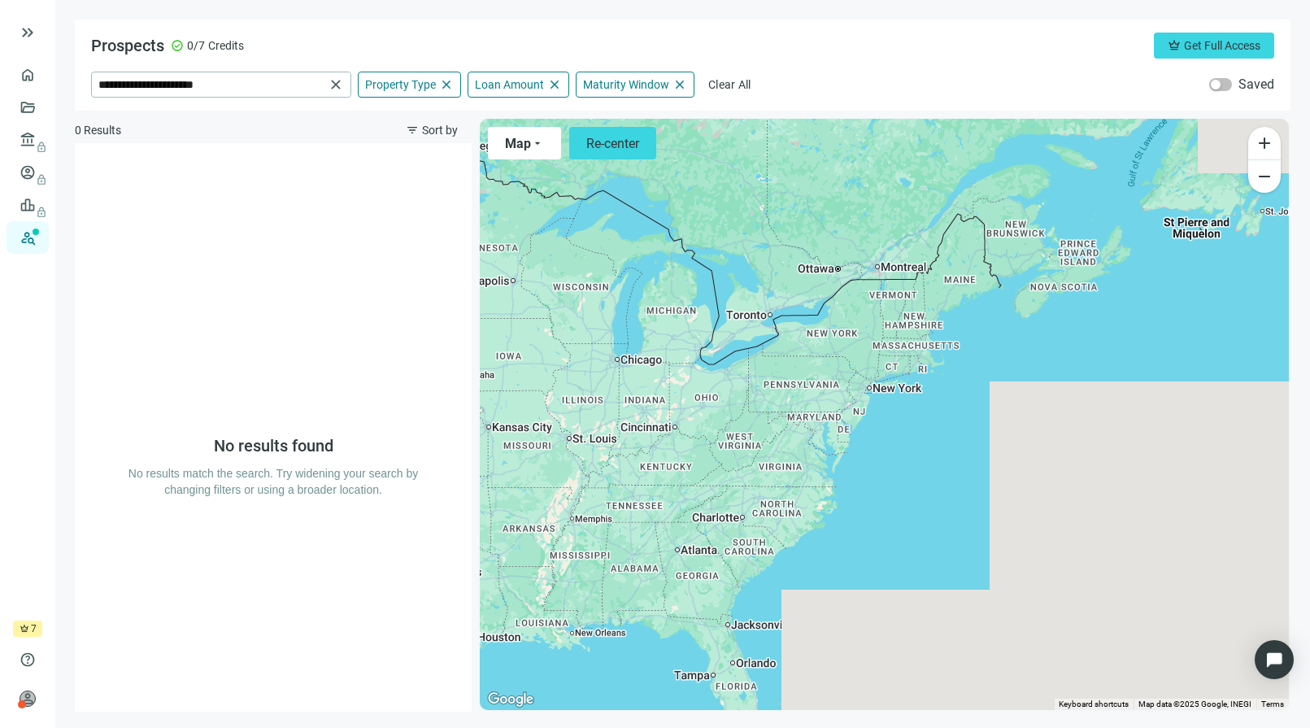
drag, startPoint x: 942, startPoint y: 294, endPoint x: 811, endPoint y: 498, distance: 242.9
click at [811, 498] on div at bounding box center [884, 414] width 809 height 591
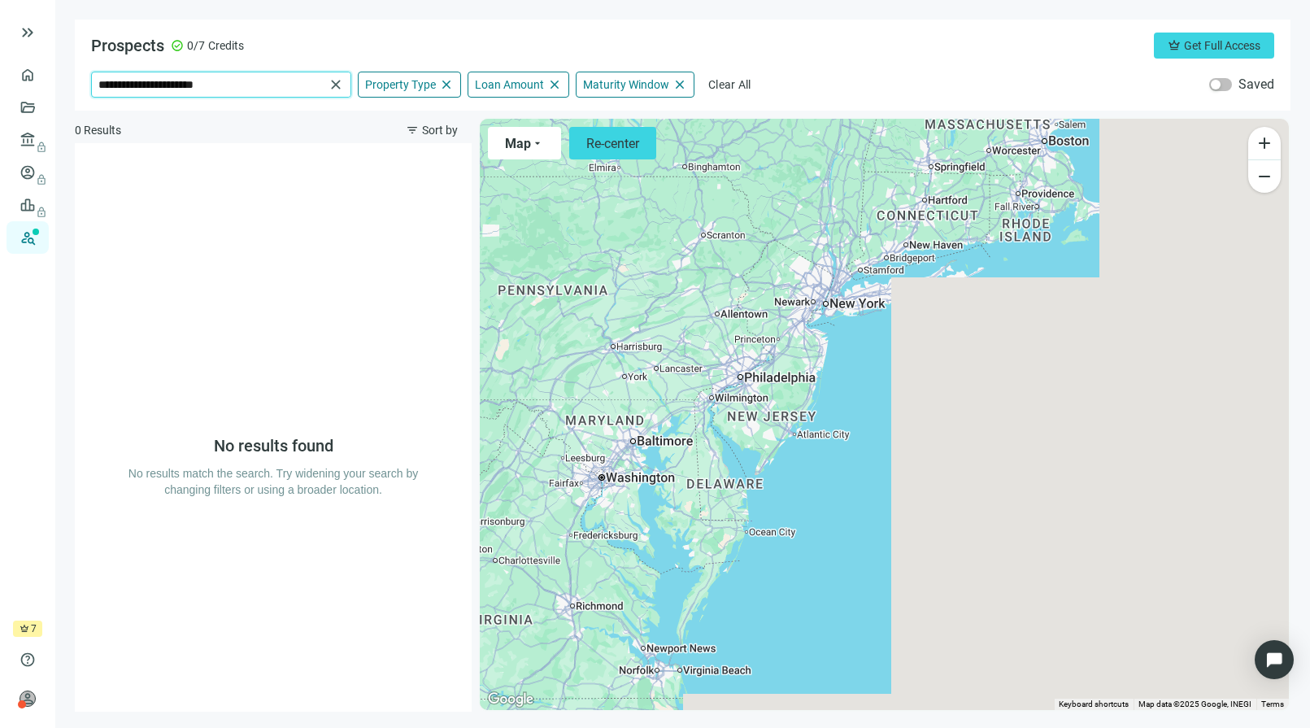
click at [290, 87] on input "**********" at bounding box center [211, 84] width 226 height 24
drag, startPoint x: 298, startPoint y: 83, endPoint x: 85, endPoint y: 80, distance: 213.9
click at [85, 80] on div "**********" at bounding box center [683, 65] width 1216 height 91
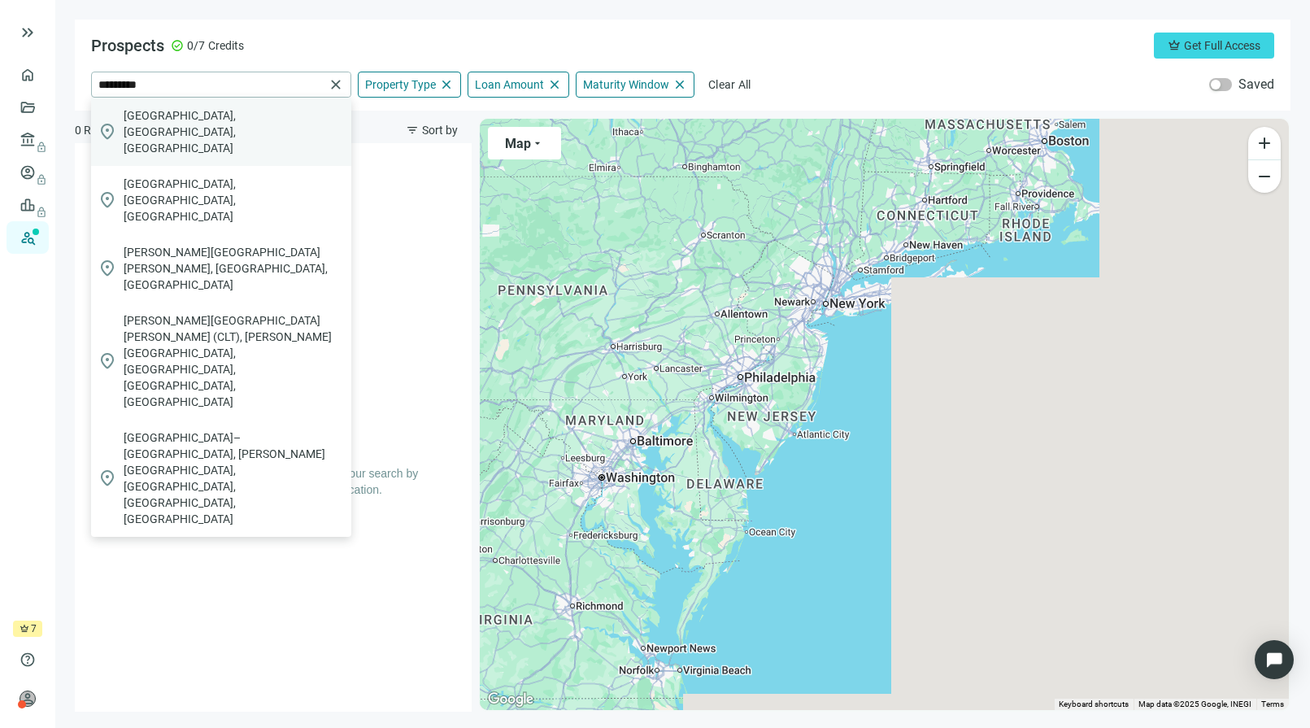
click at [181, 128] on div "location_on Charlotte, NC, USA" at bounding box center [221, 132] width 260 height 68
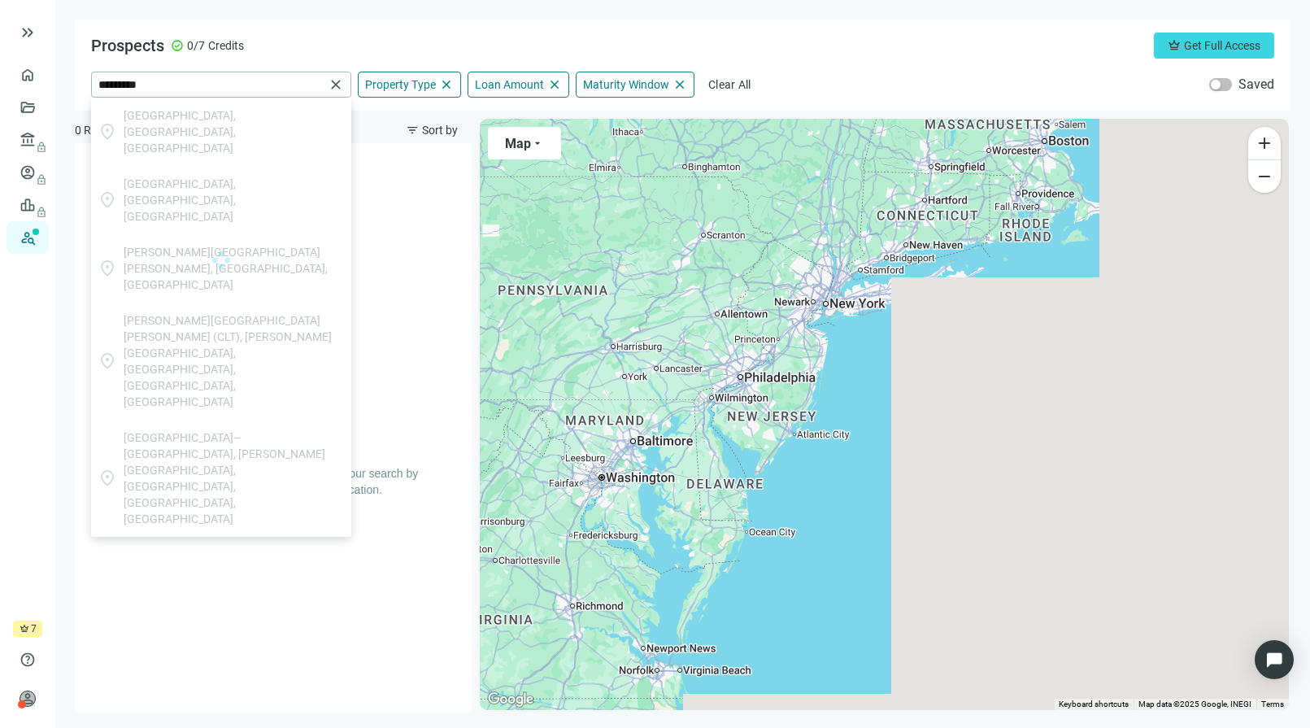
type input "**********"
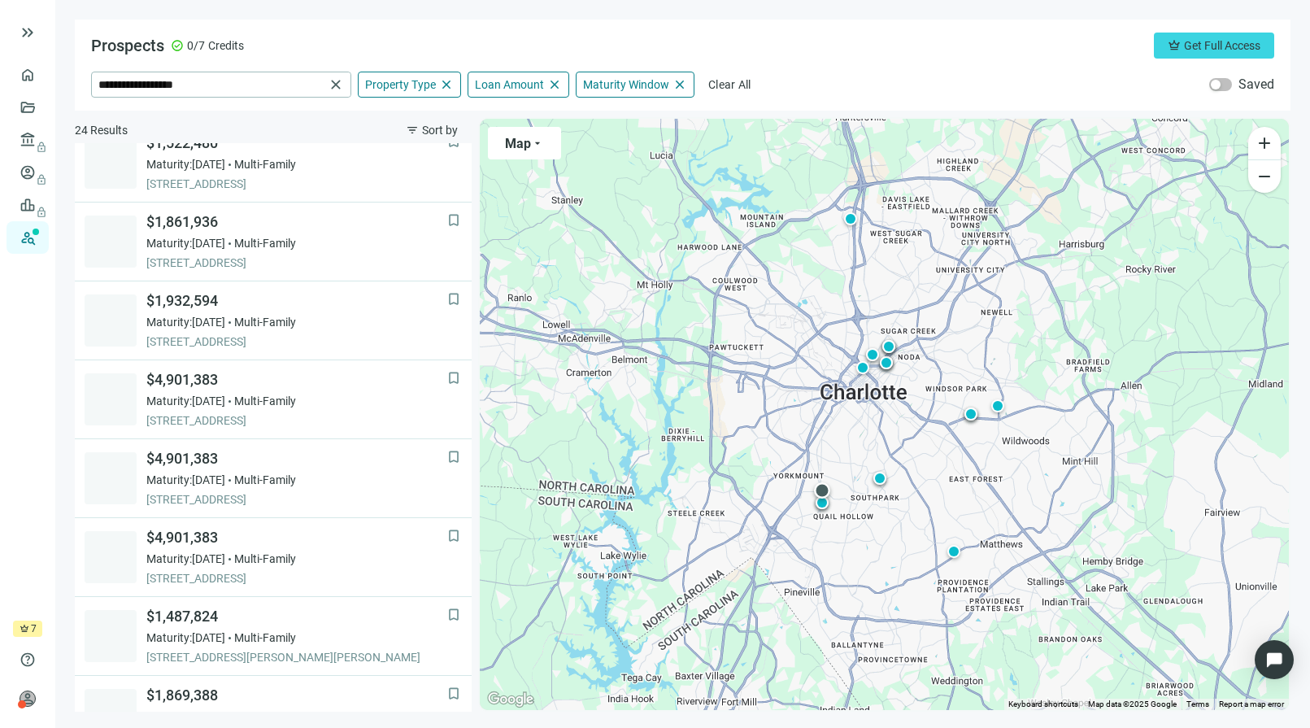
scroll to position [1055, 0]
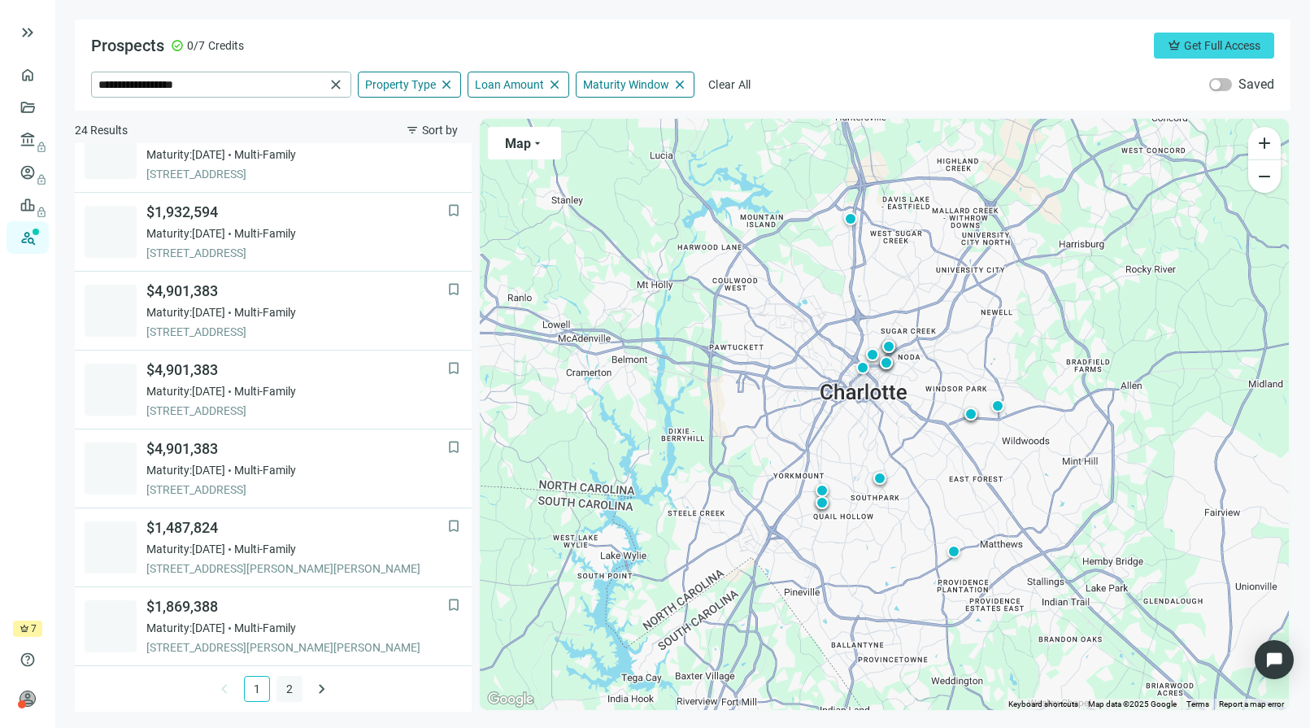
click at [277, 683] on link "2" at bounding box center [289, 688] width 24 height 24
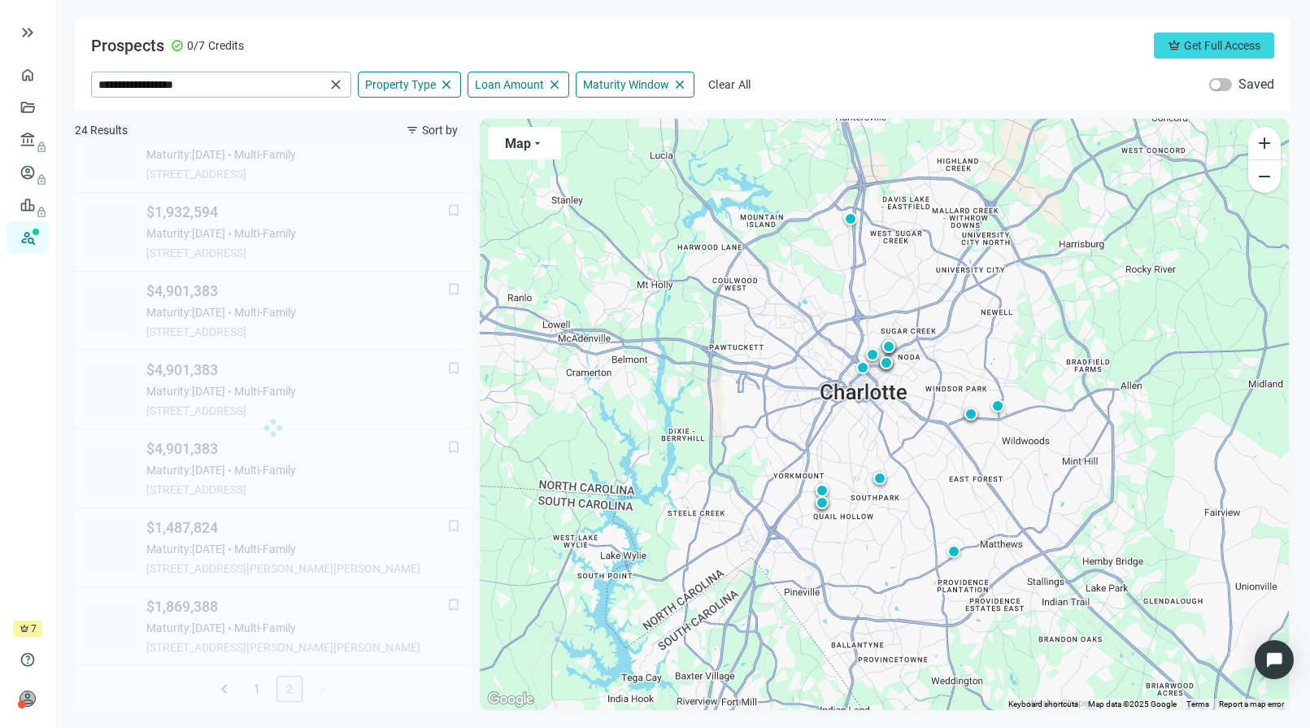
scroll to position [0, 0]
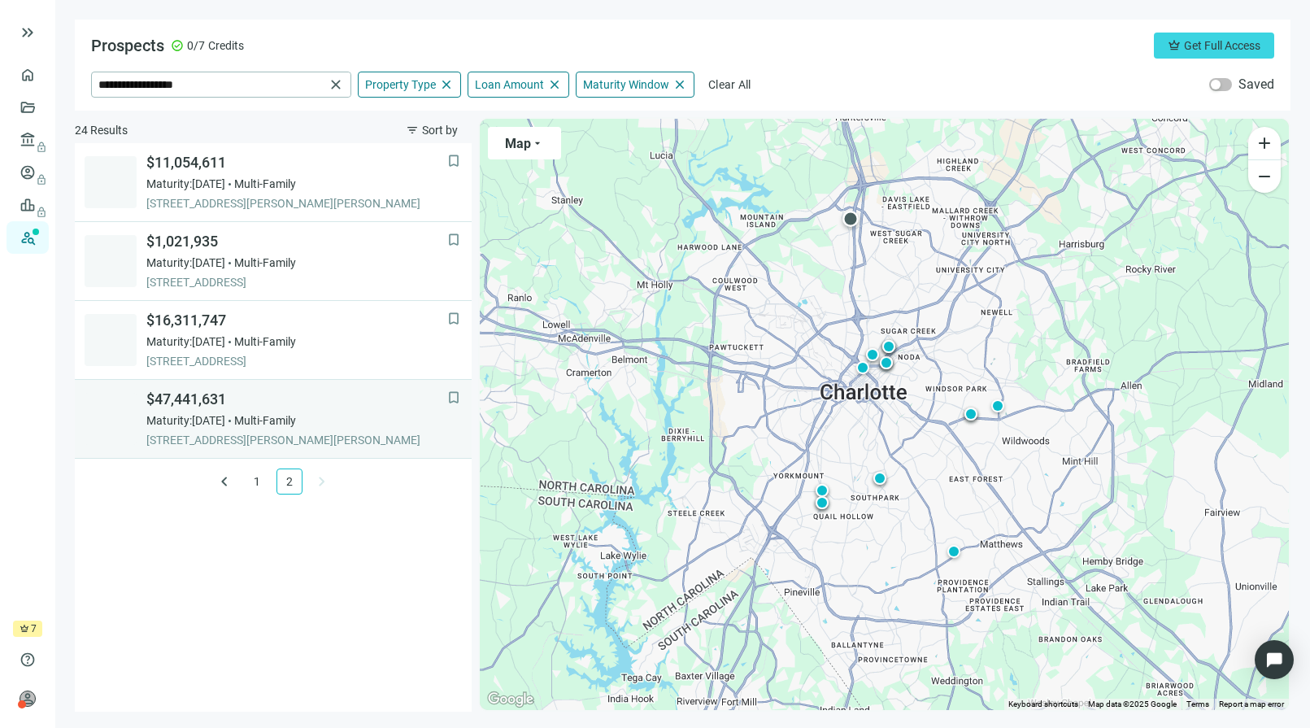
click at [244, 406] on span "$47,441,631" at bounding box center [296, 399] width 301 height 20
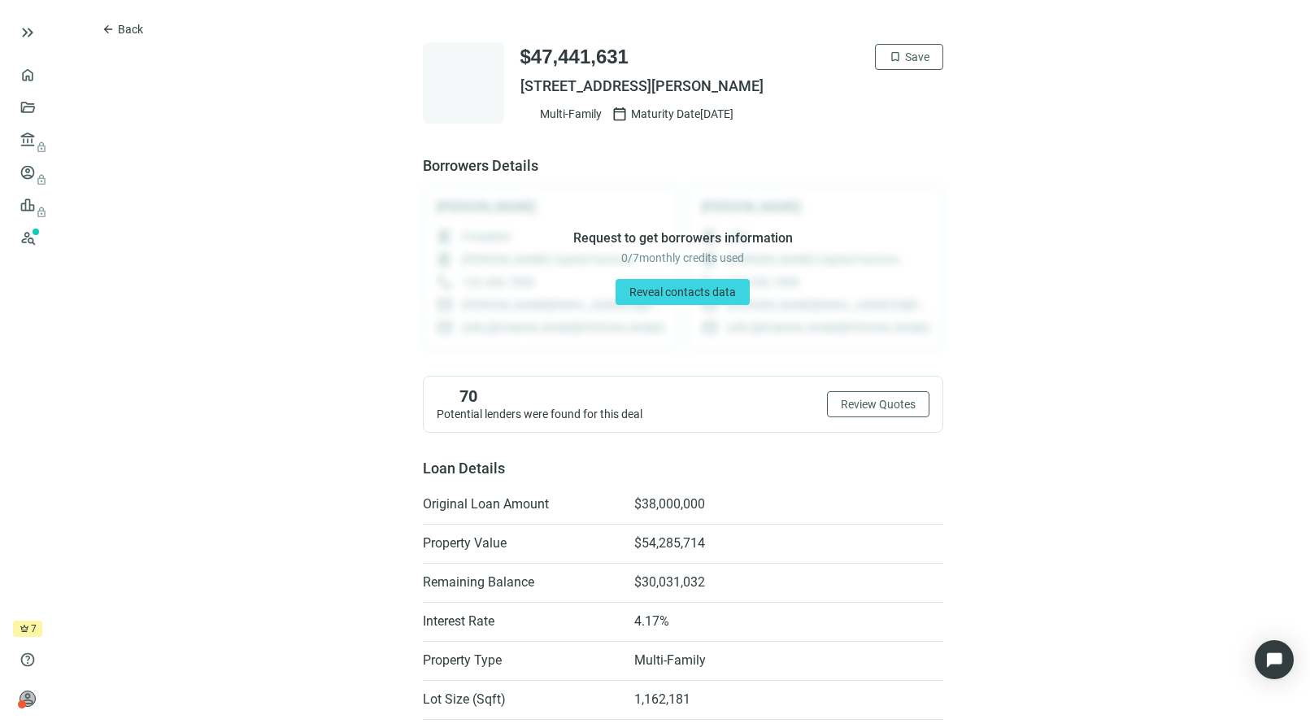
drag, startPoint x: 805, startPoint y: 85, endPoint x: 506, endPoint y: 84, distance: 299.2
click at [506, 84] on div "$47,441,631 bookmark Save 6414 STANTON DR, CHARLOTTE, NC 28216 Multi-Family cal…" at bounding box center [683, 82] width 520 height 81
copy span "6414 STANTON DR, CHARLOTTE, NC 28216"
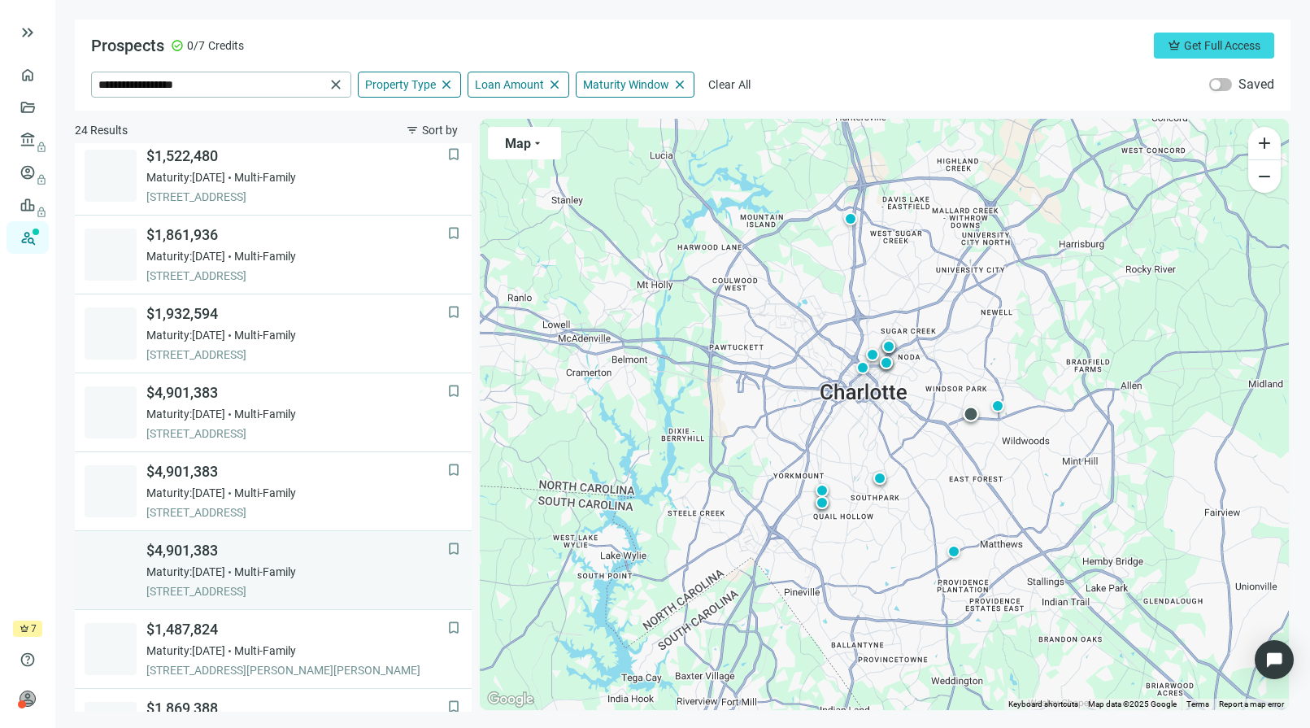
scroll to position [1055, 0]
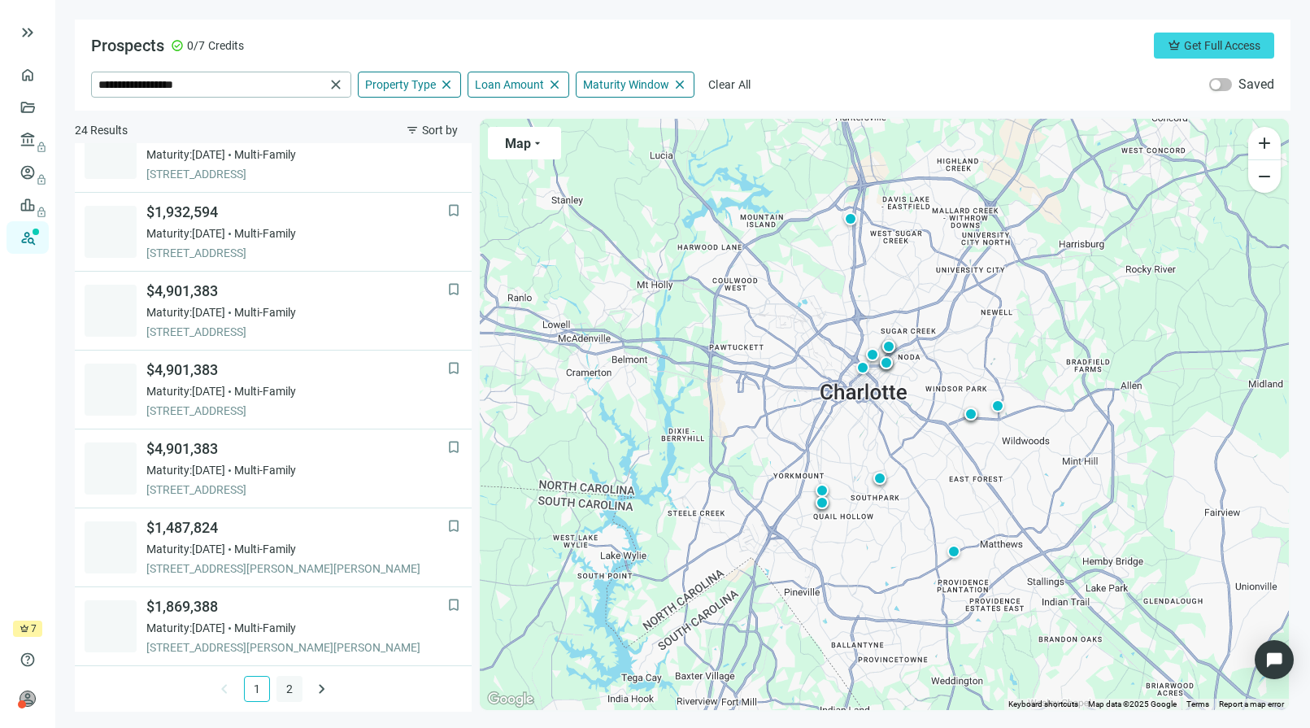
click at [280, 683] on link "2" at bounding box center [289, 688] width 24 height 24
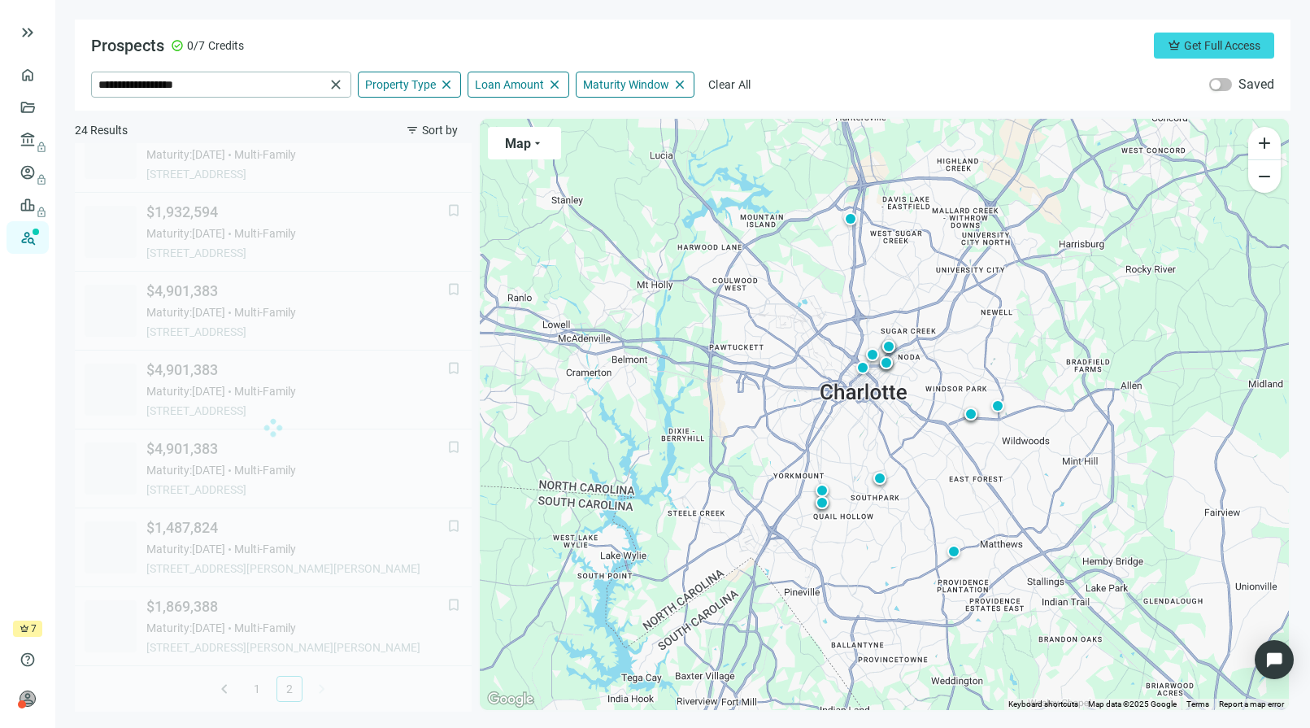
scroll to position [0, 0]
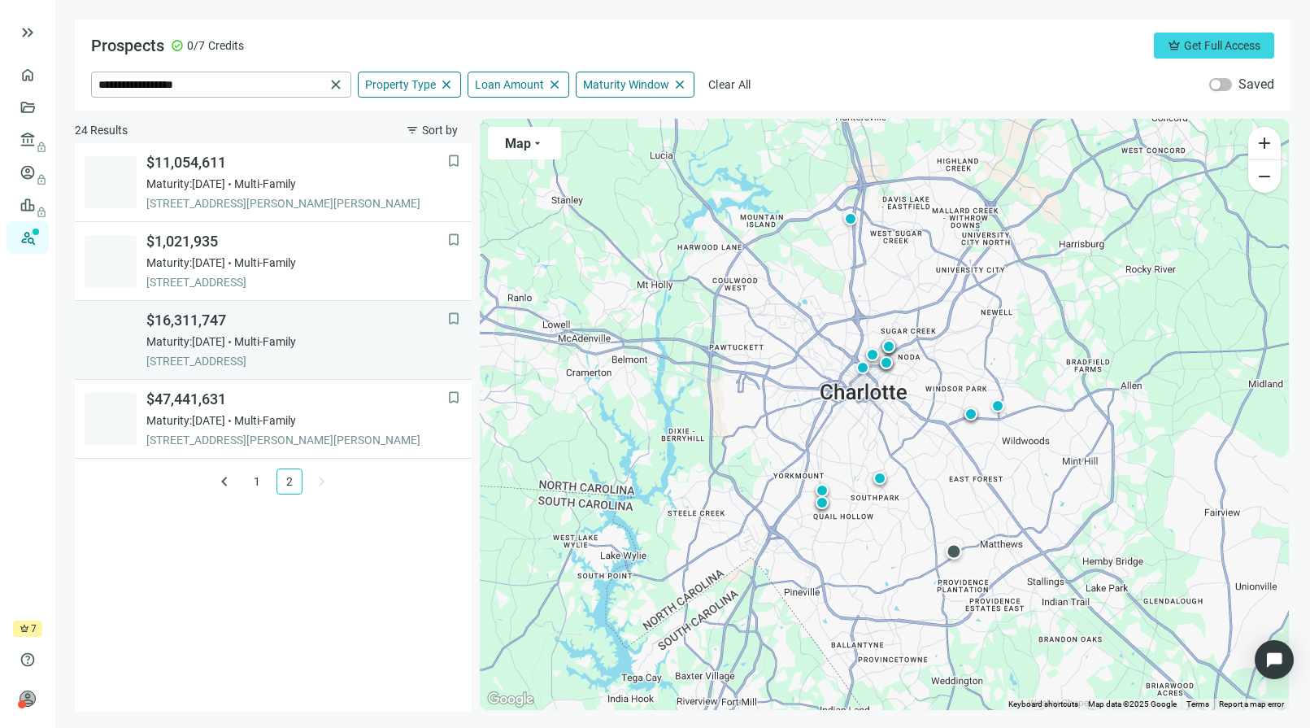
click at [276, 356] on span "1707 WHISPERING FOREST DR, CHARLOTTE, 28270, NC" at bounding box center [296, 361] width 301 height 16
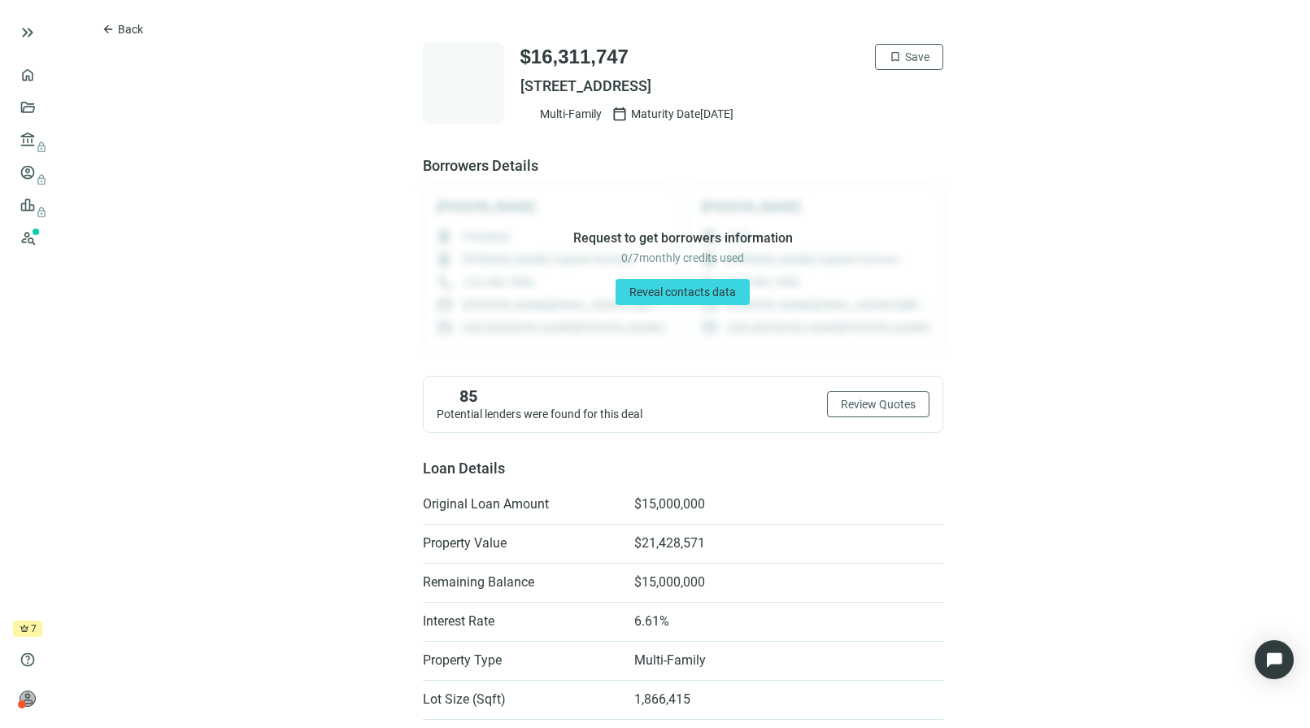
drag, startPoint x: 854, startPoint y: 89, endPoint x: 516, endPoint y: 84, distance: 338.3
click at [520, 84] on span "1707 WHISPERING FOREST DR, CHARLOTTE, NC 28270" at bounding box center [731, 86] width 423 height 20
copy span "1707 WHISPERING FOREST DR, CHARLOTTE, NC 28270"
click at [102, 33] on button "arrow_back Back" at bounding box center [122, 29] width 69 height 26
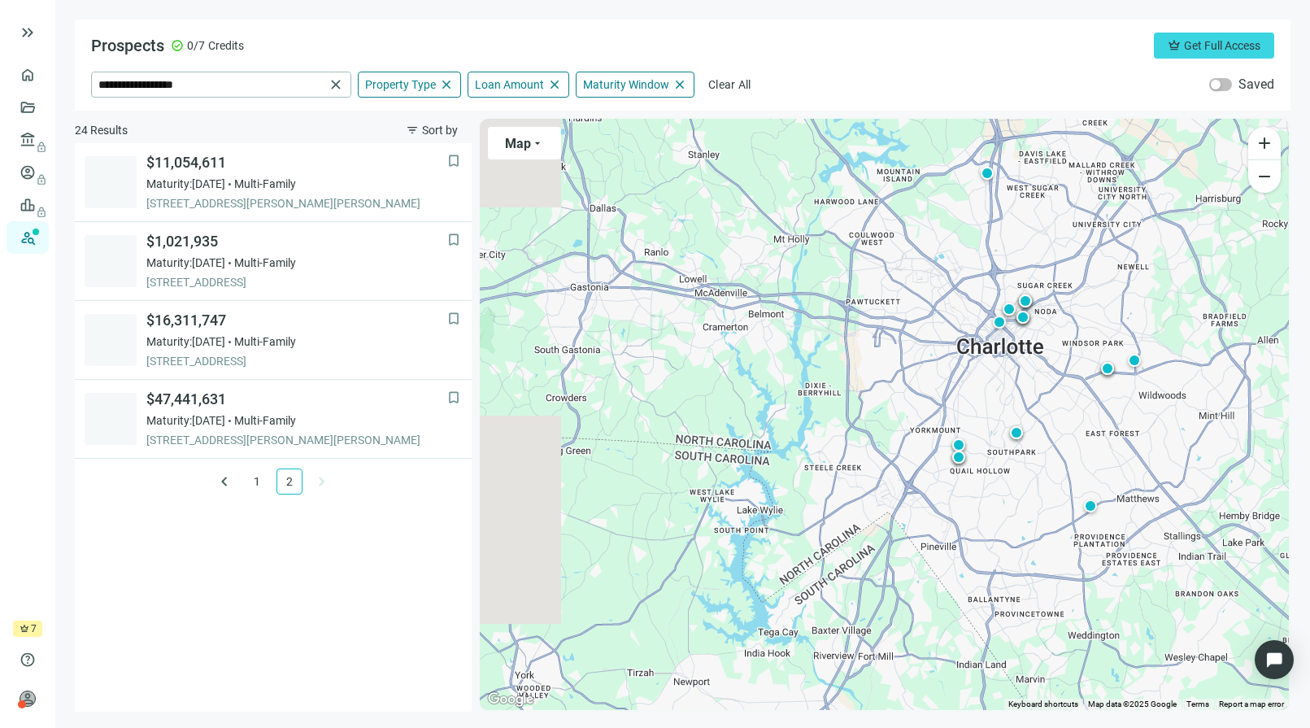
drag, startPoint x: 563, startPoint y: 319, endPoint x: 701, endPoint y: 273, distance: 145.5
click at [701, 273] on div "To activate drag with keyboard, press Alt + Enter. Once in keyboard drag state,…" at bounding box center [884, 414] width 809 height 591
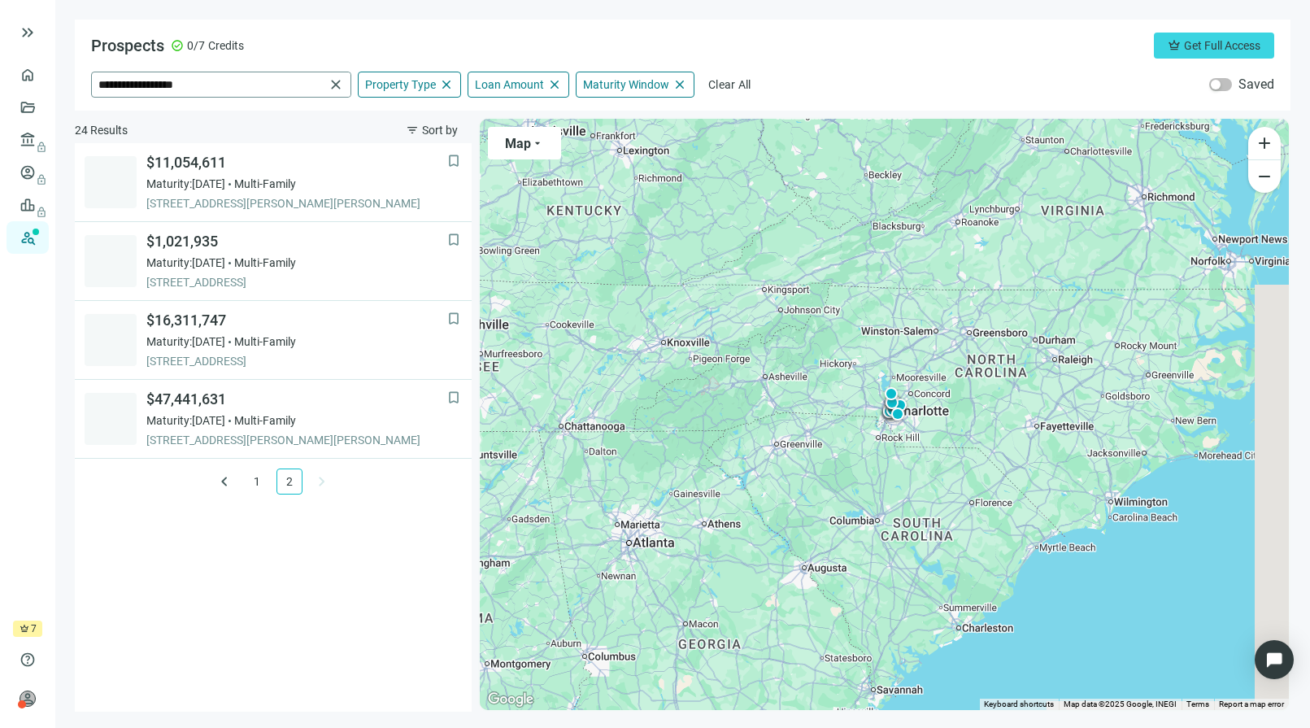
click at [341, 85] on span "close" at bounding box center [336, 84] width 16 height 16
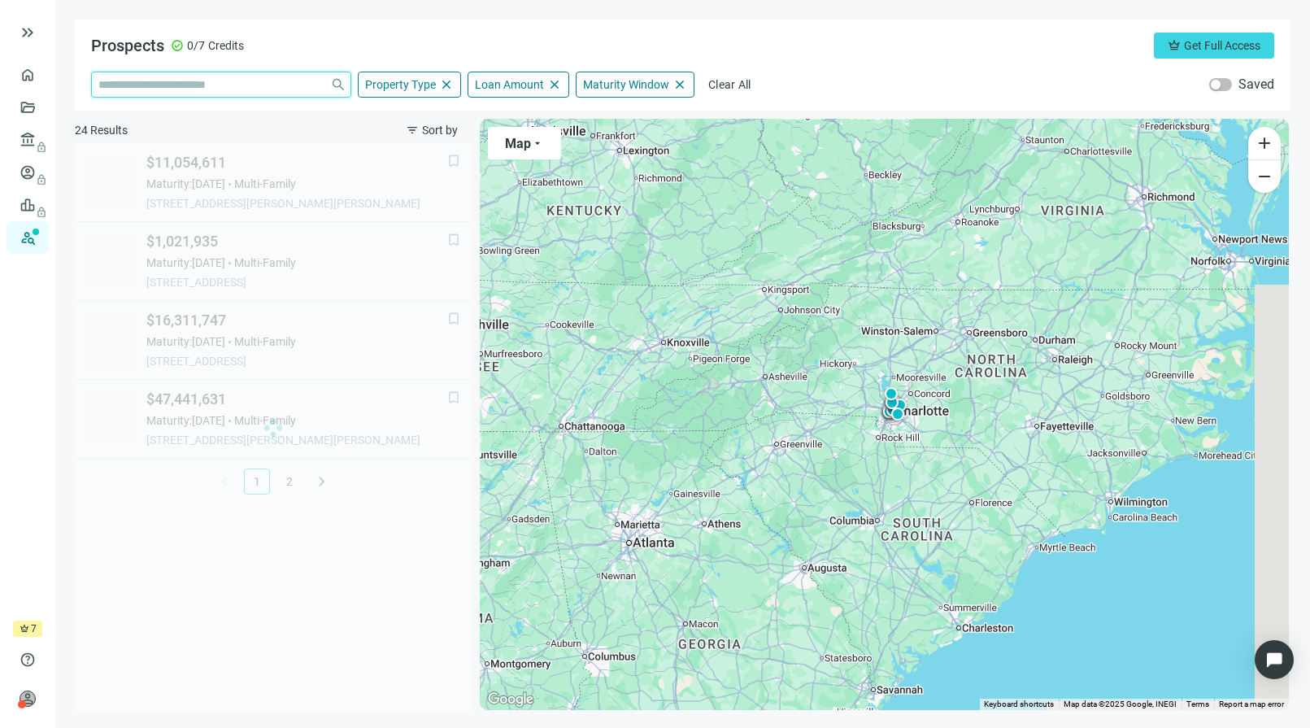
click at [289, 89] on input "search" at bounding box center [210, 84] width 225 height 24
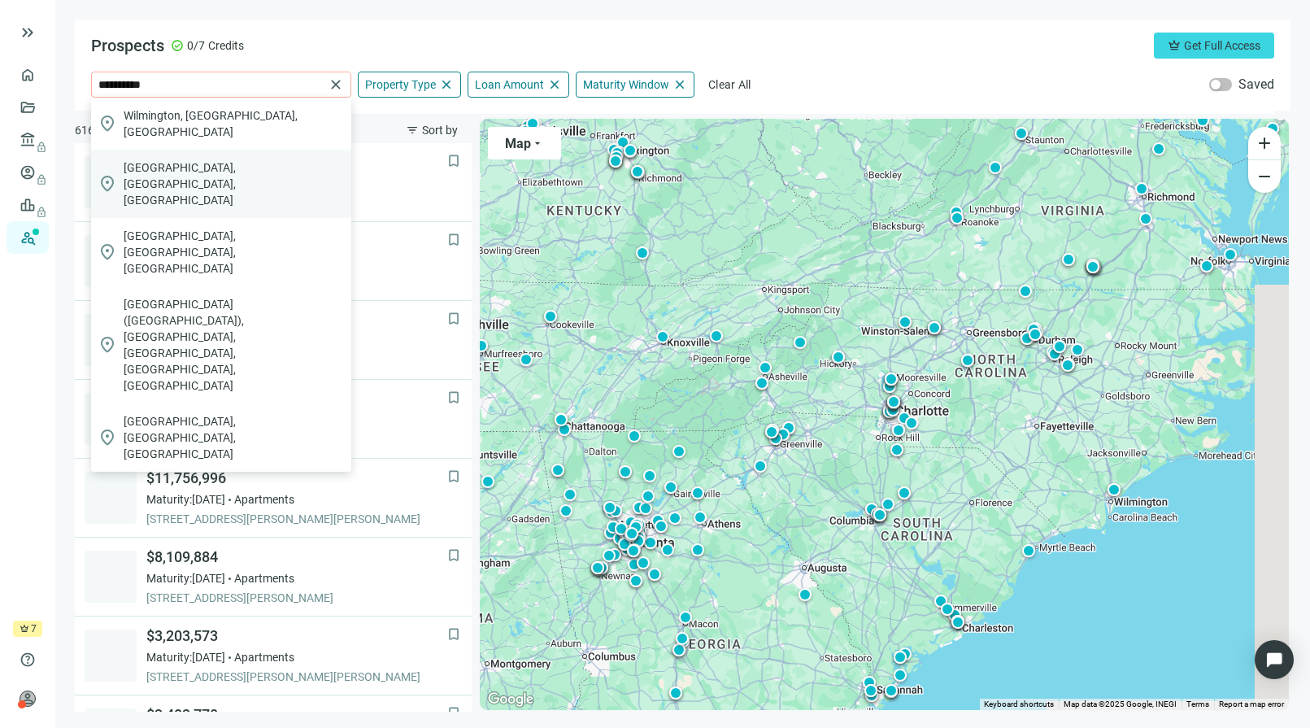
click at [219, 159] on span "Wilmington, NC, USA" at bounding box center [234, 183] width 221 height 49
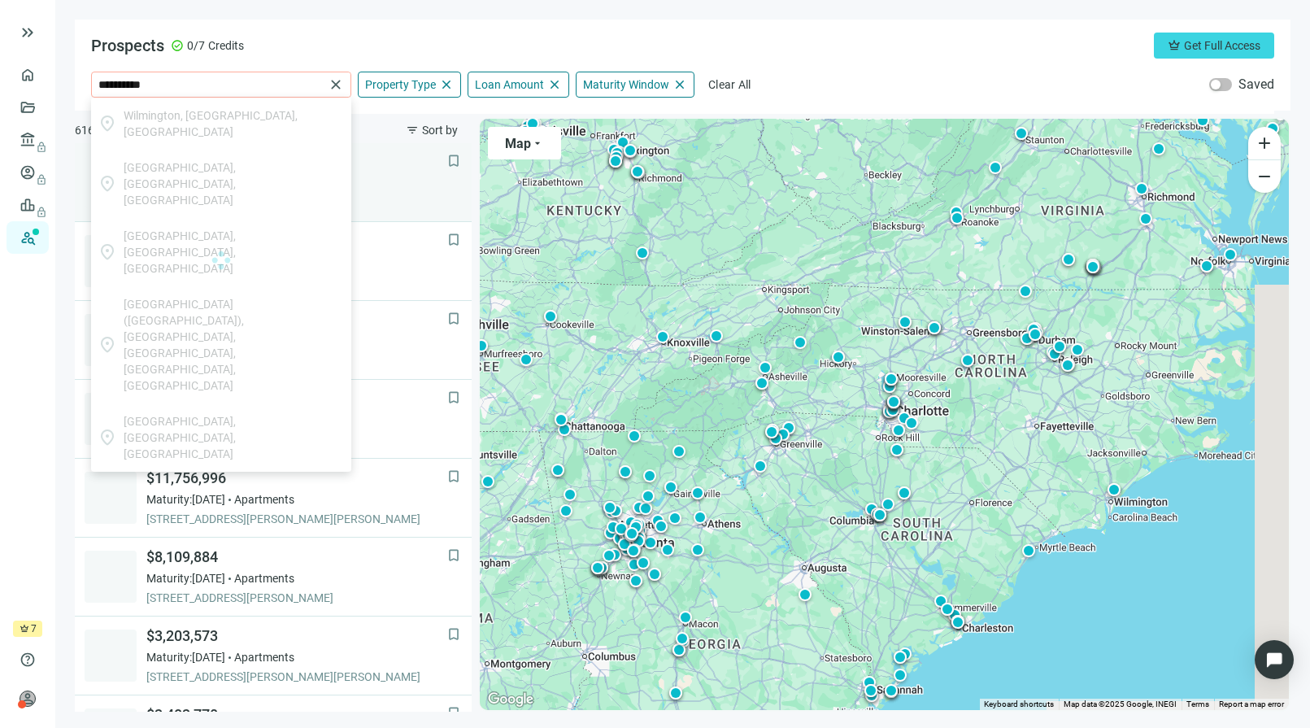
type input "**********"
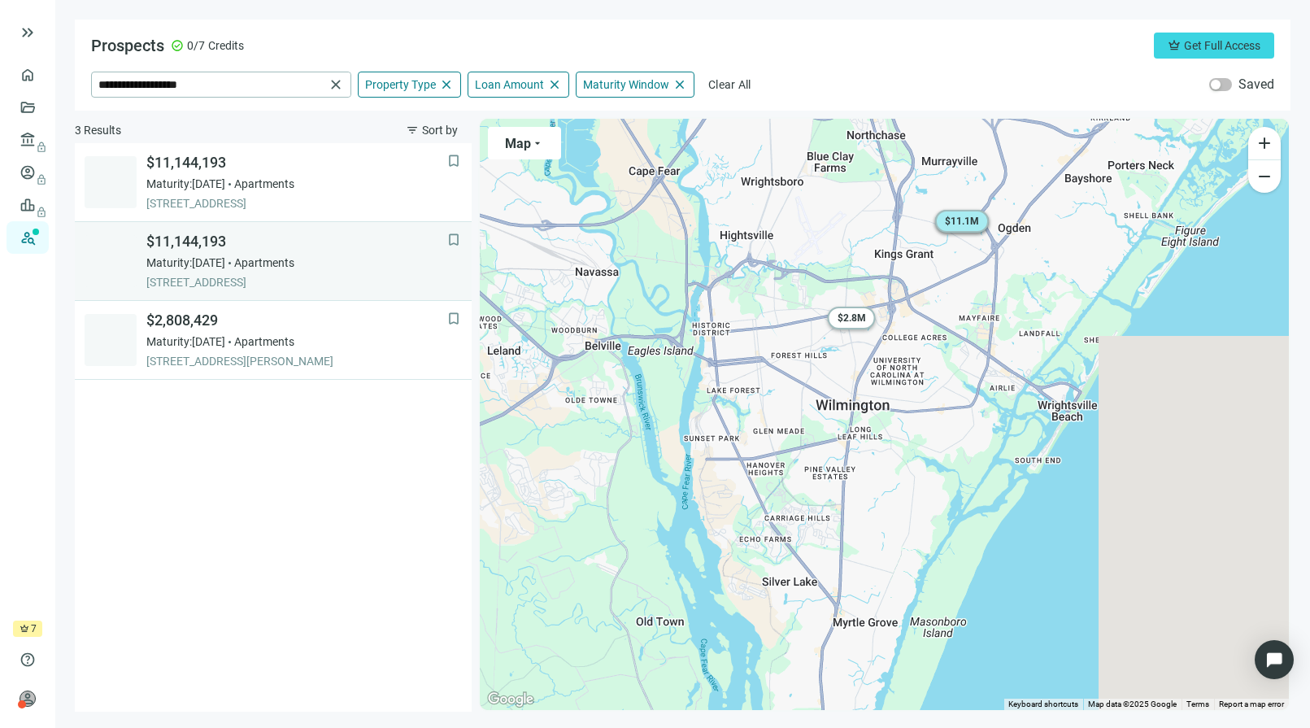
click at [282, 280] on span "517 VORILS LN, WILMINGTON, 28411, NC" at bounding box center [296, 282] width 301 height 16
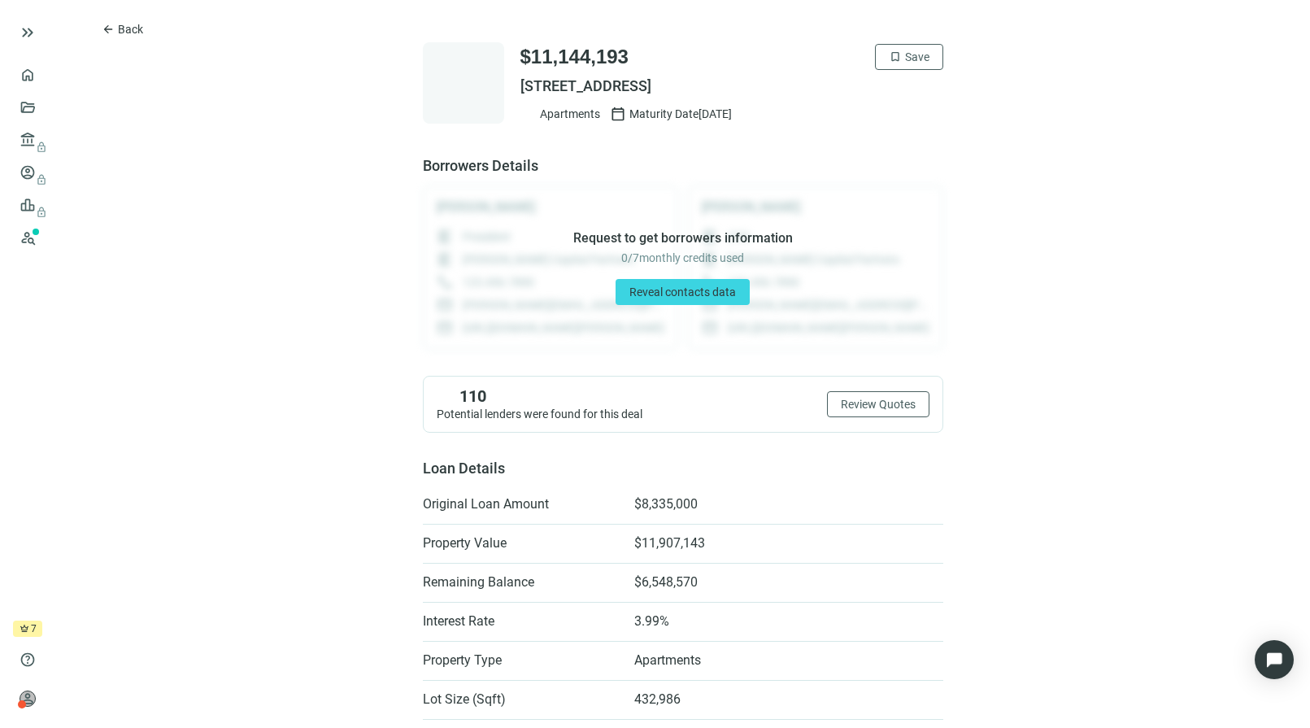
drag, startPoint x: 775, startPoint y: 89, endPoint x: 513, endPoint y: 87, distance: 261.8
click at [520, 87] on span "517 VORILS LN, WILMINGTON, NC 28411" at bounding box center [731, 86] width 423 height 20
copy span "517 VORILS LN, WILMINGTON, NC 28411"
click at [113, 28] on span "arrow_back" at bounding box center [108, 29] width 13 height 13
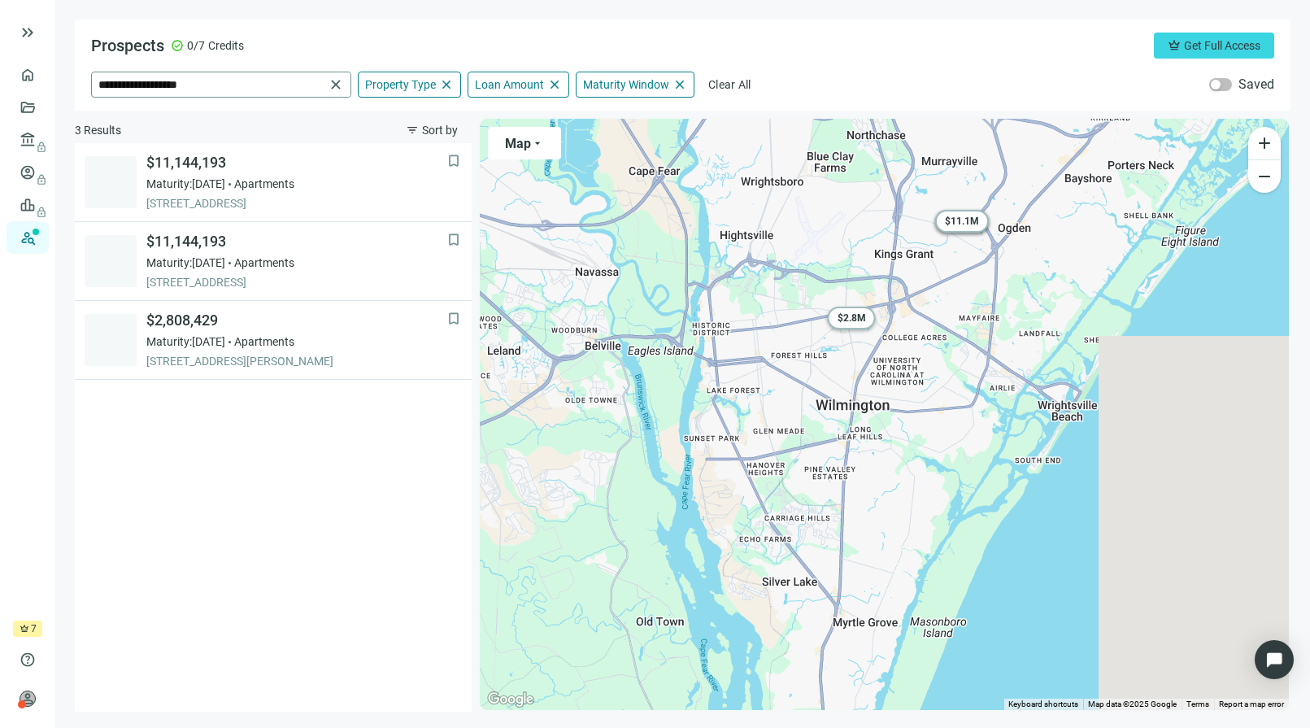
click at [336, 84] on span "close" at bounding box center [336, 84] width 16 height 16
click at [269, 87] on input "search" at bounding box center [210, 84] width 225 height 24
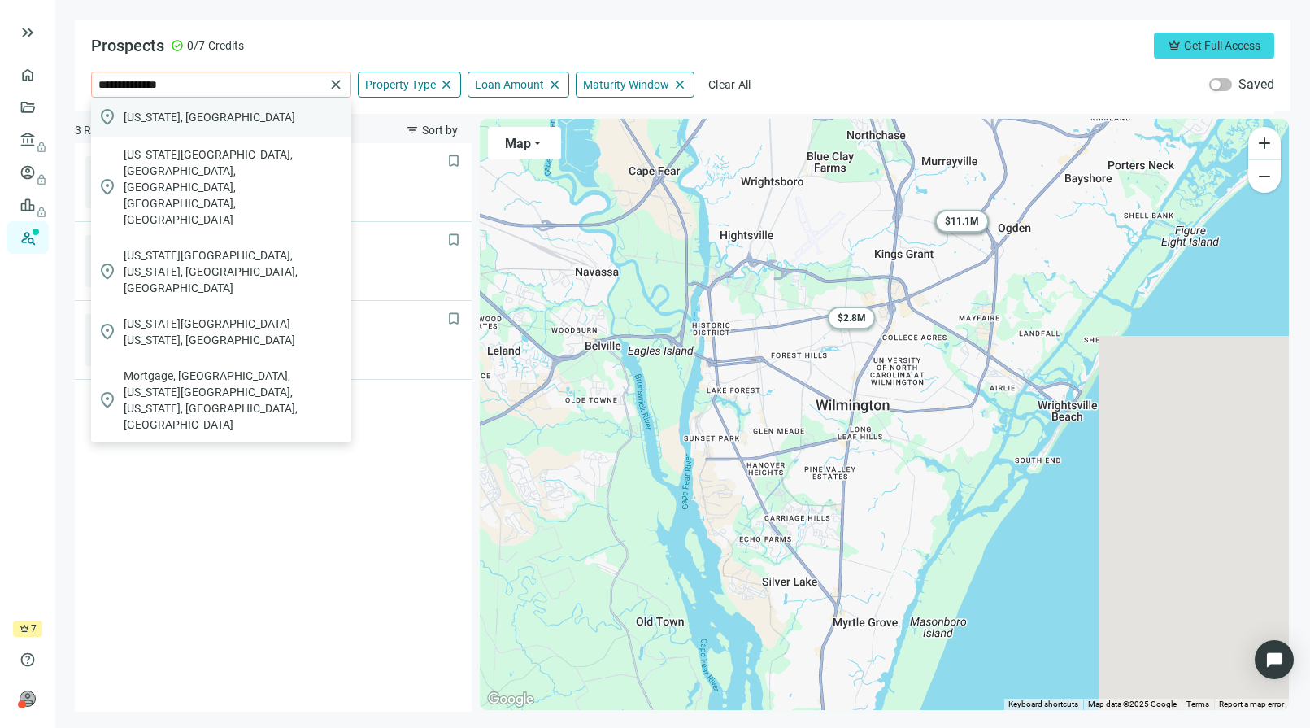
click at [240, 120] on div "location_on North Carolina, USA" at bounding box center [221, 117] width 260 height 39
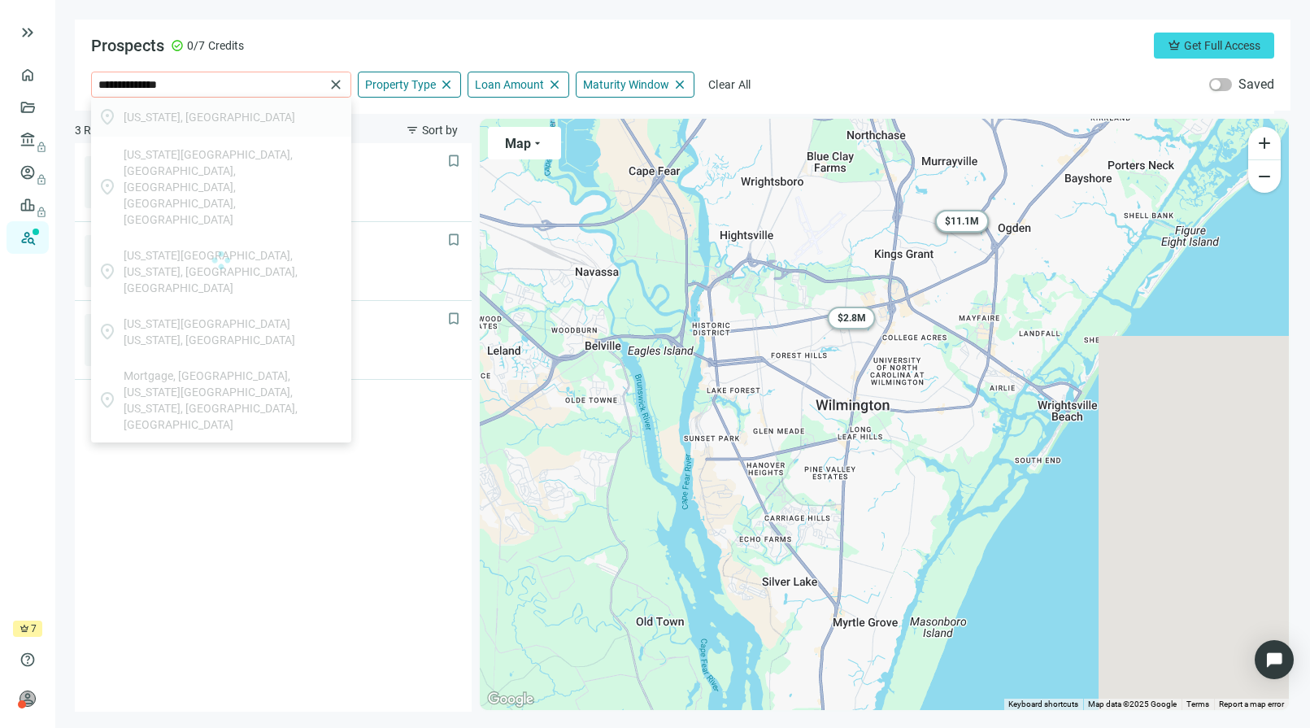
type input "**********"
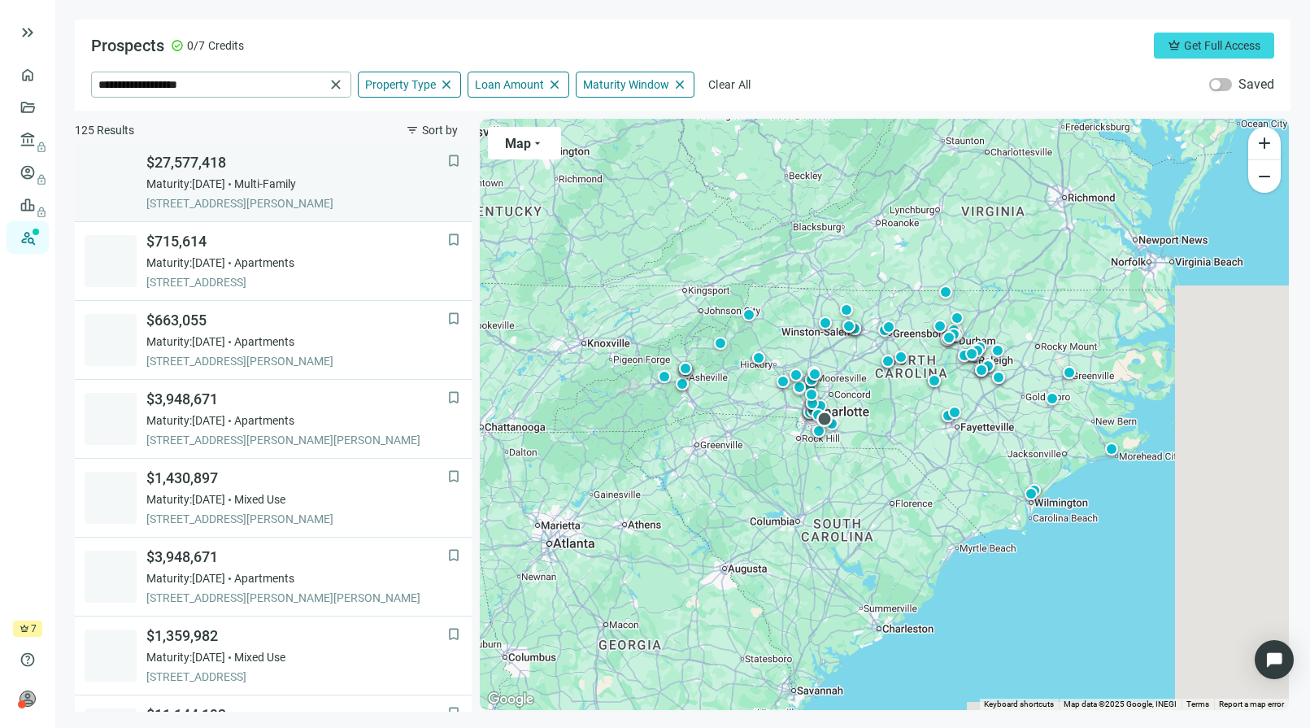
click at [263, 180] on span "Multi-Family" at bounding box center [265, 184] width 62 height 16
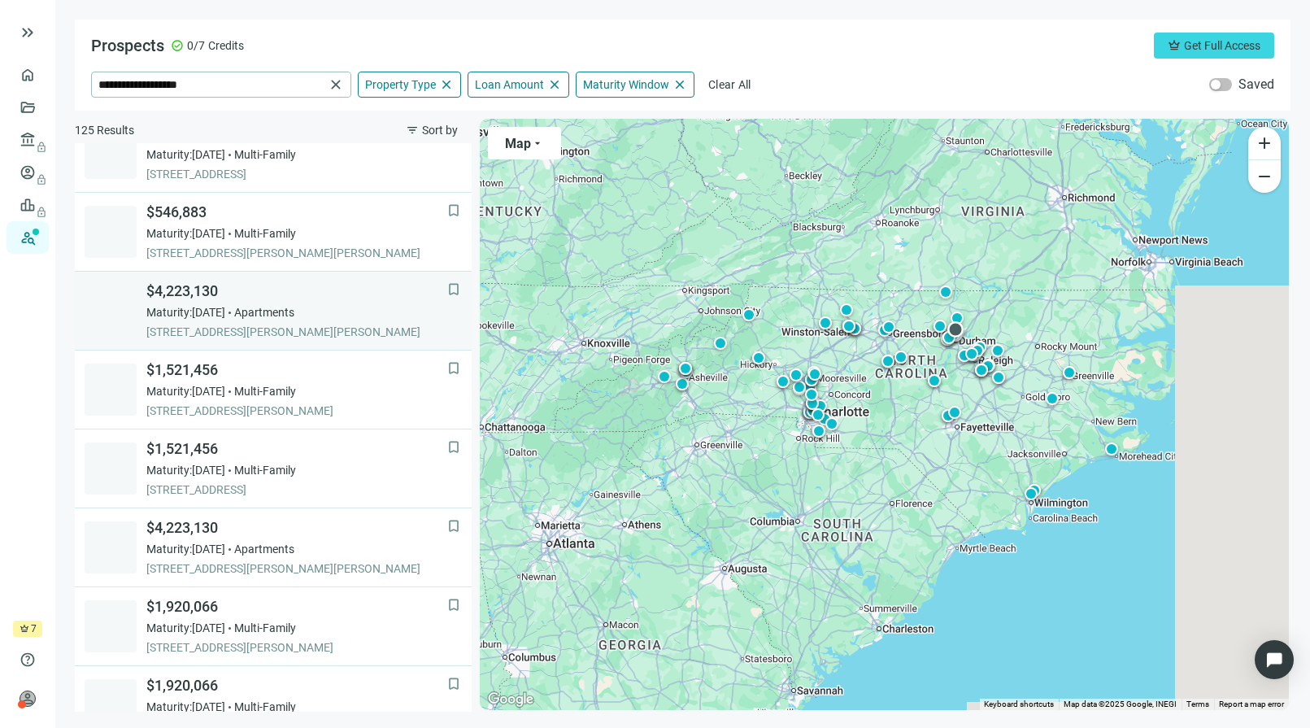
scroll to position [1055, 0]
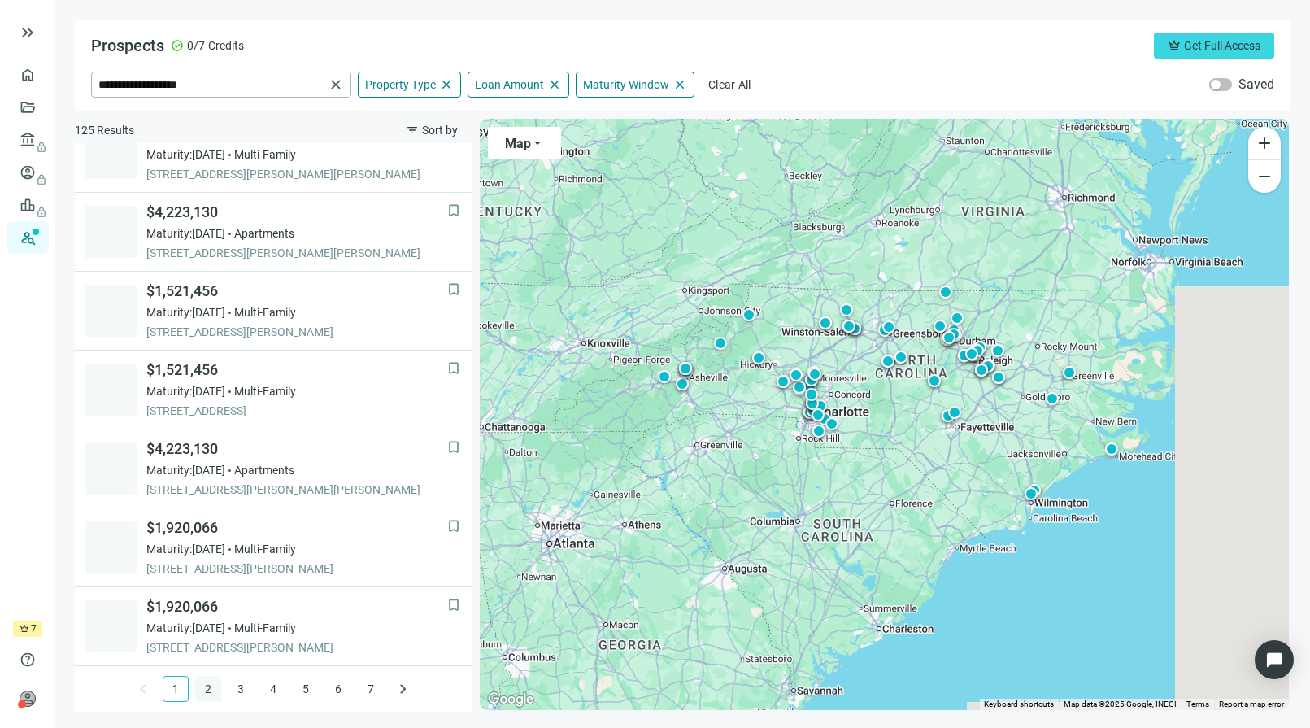
click at [200, 686] on link "2" at bounding box center [208, 688] width 24 height 24
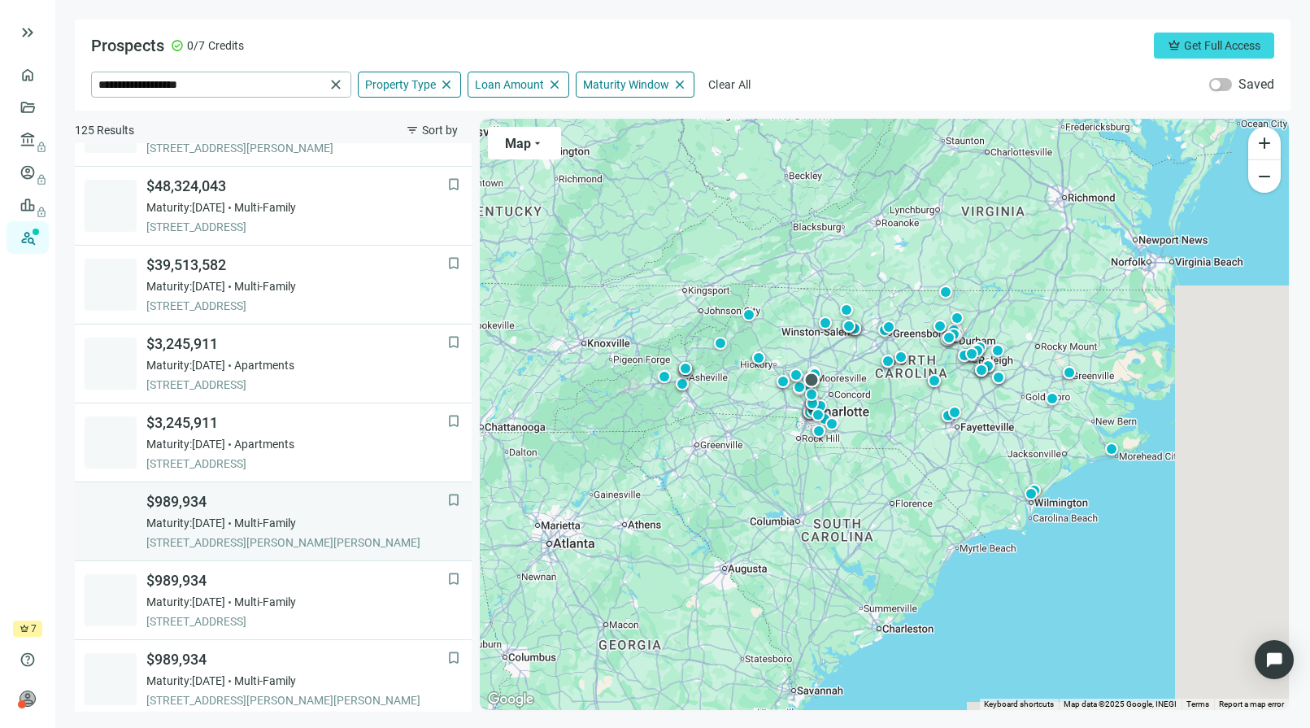
scroll to position [973, 0]
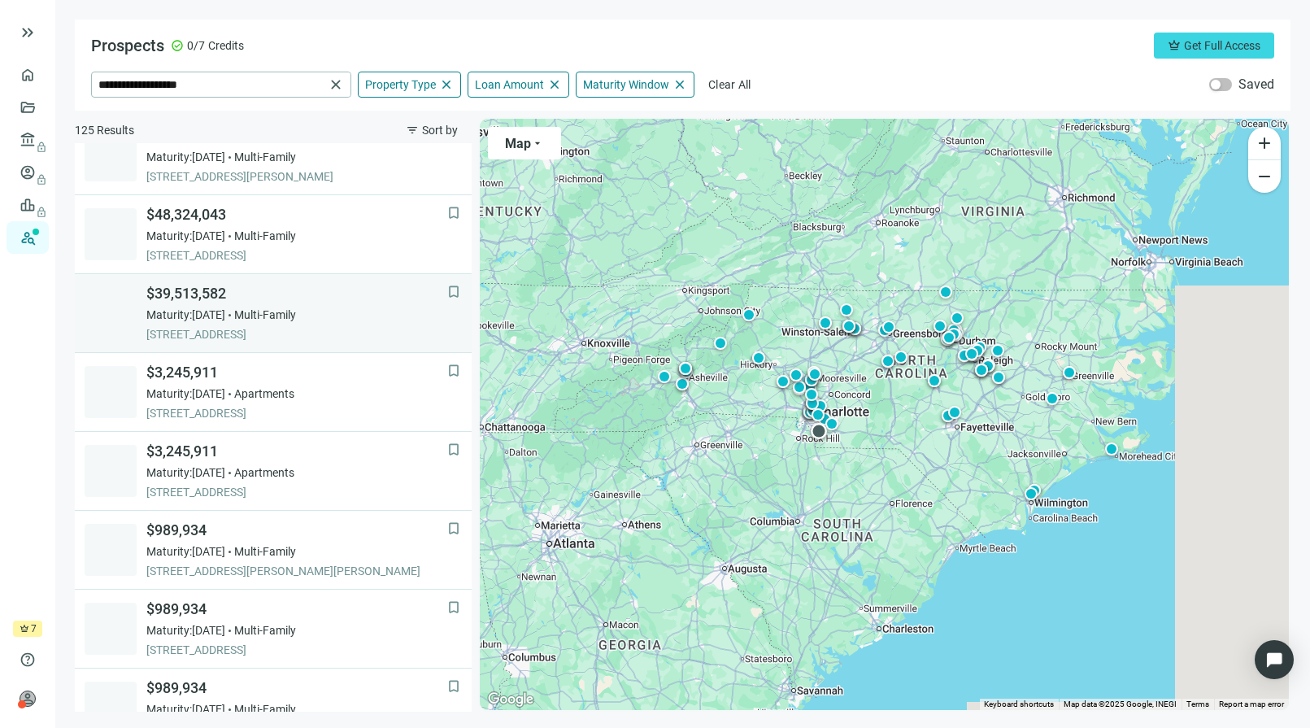
click at [213, 328] on span "315 CHURCH ST, WAXHAW, 28173, NC" at bounding box center [296, 334] width 301 height 16
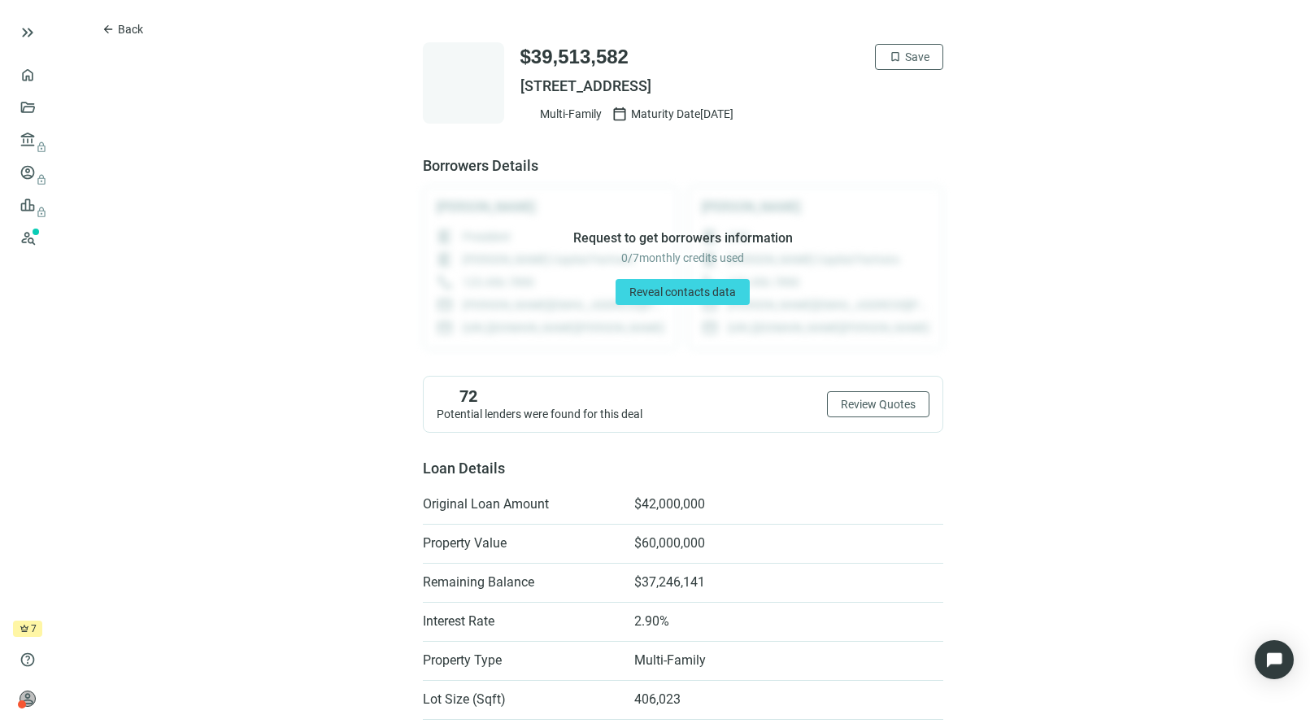
drag, startPoint x: 775, startPoint y: 94, endPoint x: 515, endPoint y: 91, distance: 260.2
click at [520, 91] on span "315 CHURCH ST, WAXHAW, NC 28173" at bounding box center [731, 86] width 423 height 20
copy span "315 CHURCH ST, WAXHAW, NC 28173"
click at [118, 32] on span "Back" at bounding box center [130, 29] width 25 height 13
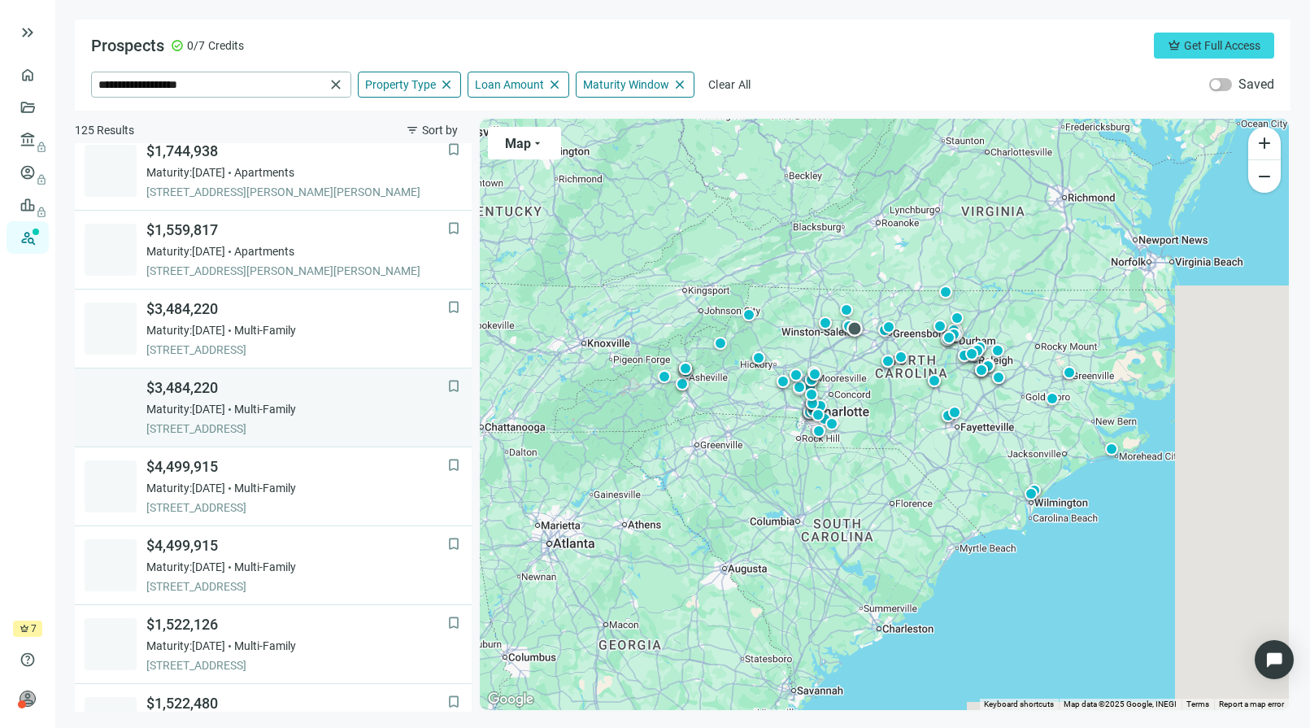
scroll to position [1055, 0]
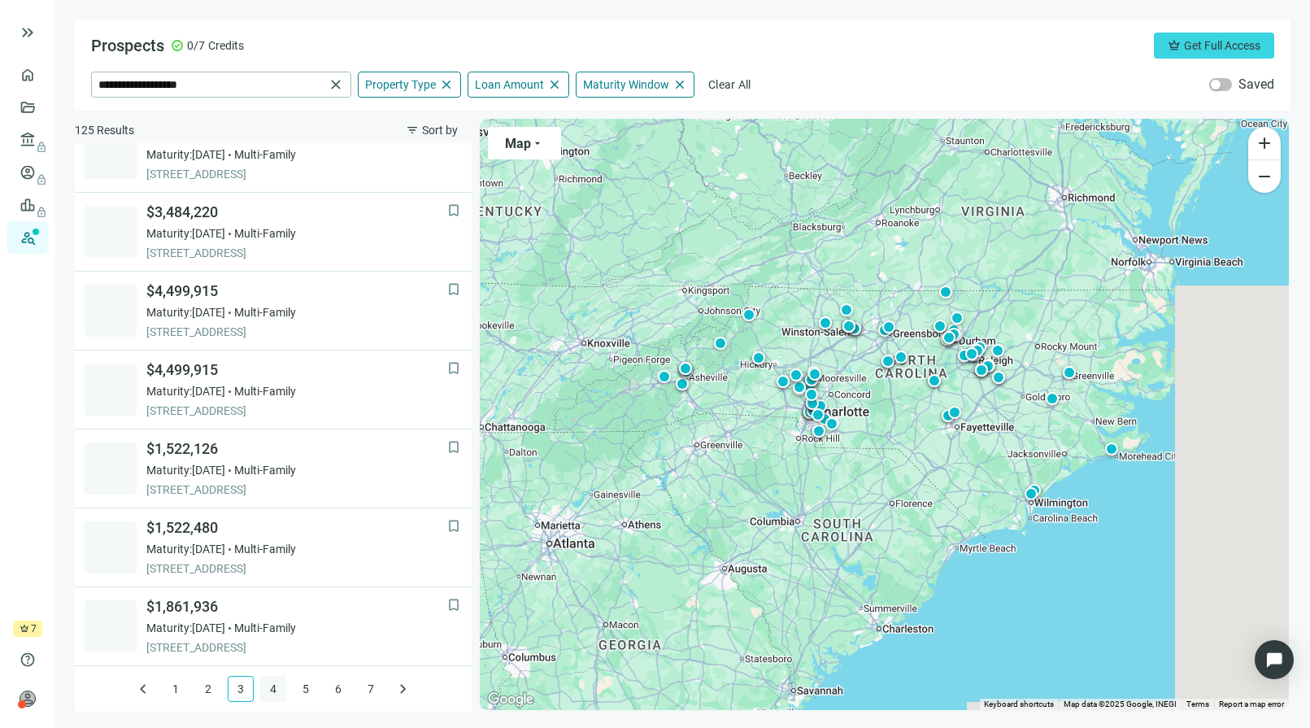
click at [264, 690] on link "4" at bounding box center [273, 688] width 24 height 24
click at [297, 691] on link "5" at bounding box center [306, 688] width 24 height 24
click at [337, 687] on link "6" at bounding box center [338, 688] width 24 height 24
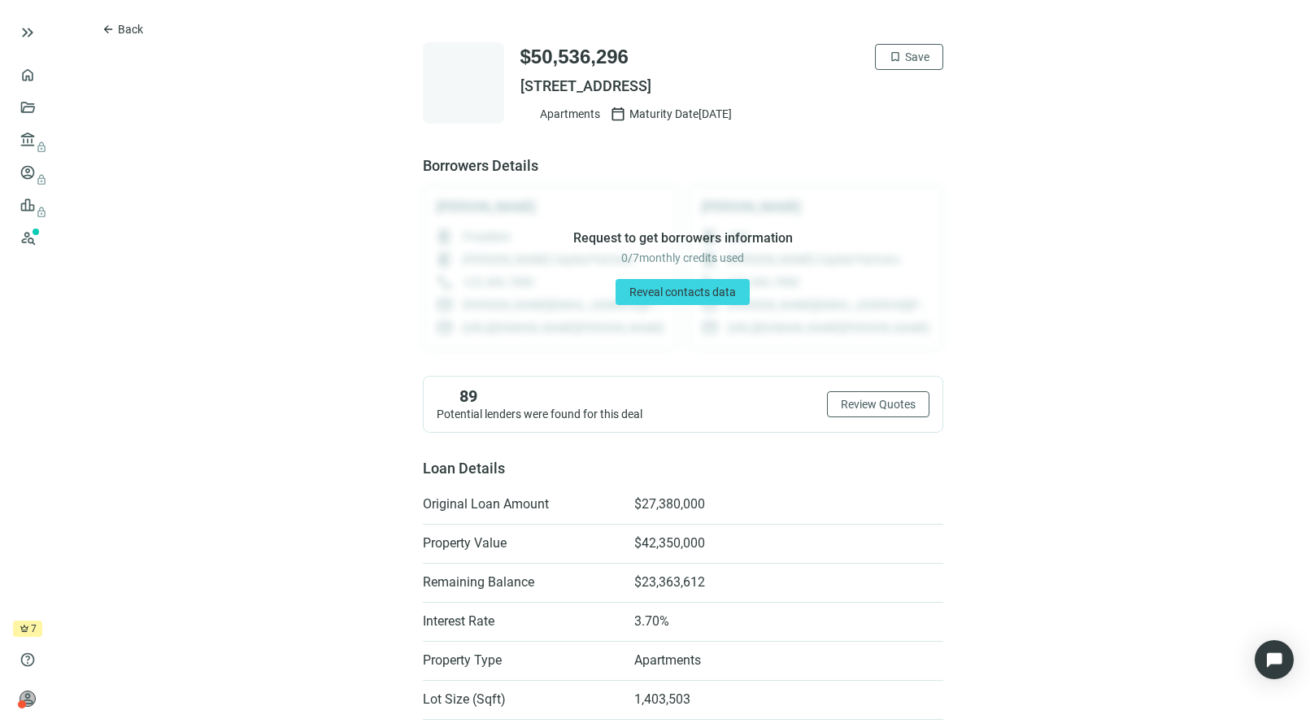
drag, startPoint x: 826, startPoint y: 84, endPoint x: 514, endPoint y: 80, distance: 312.3
click at [520, 80] on span "3019 MOUNT MORIAH RD, DURHAM, NC 27707" at bounding box center [731, 86] width 423 height 20
copy span "3019 MOUNT MORIAH RD, DURHAM, NC 27707"
drag, startPoint x: 825, startPoint y: 88, endPoint x: 506, endPoint y: 76, distance: 319.8
click at [506, 76] on div "$18,862,673 bookmark Save [STREET_ADDRESS] Apartments calendar_today Maturity D…" at bounding box center [683, 82] width 520 height 81
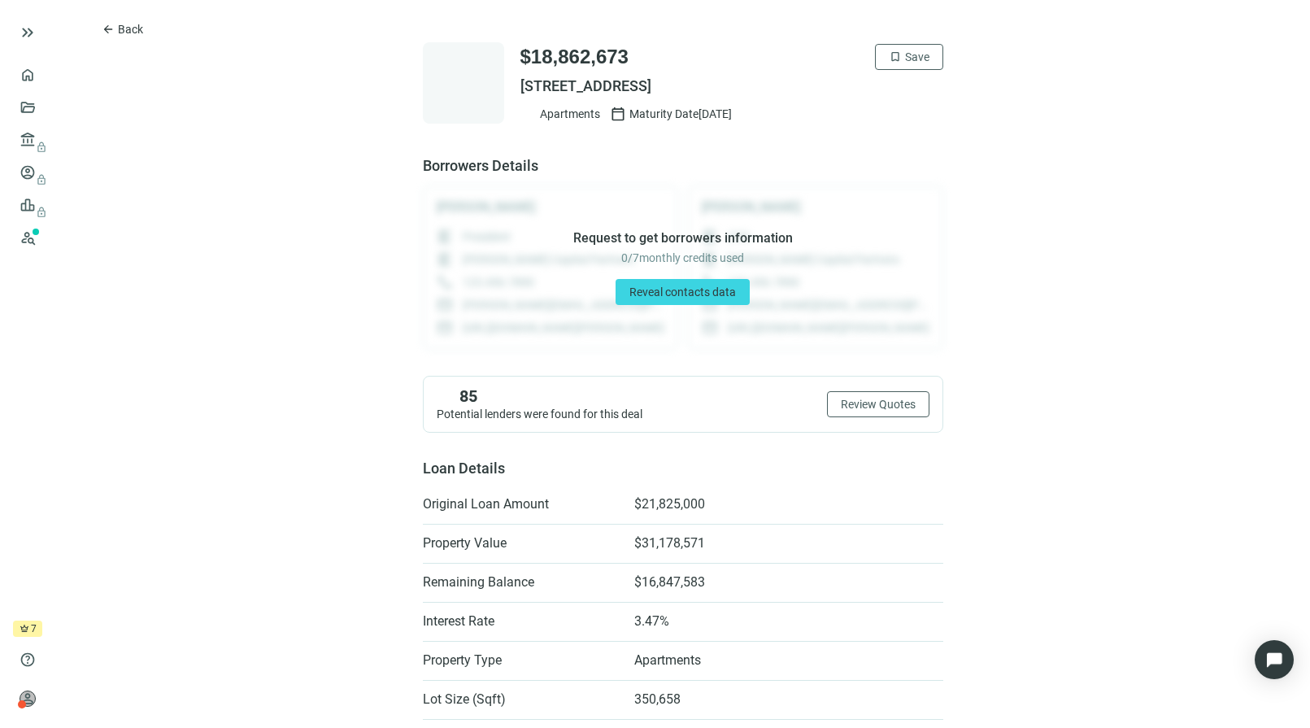
copy span "[STREET_ADDRESS]"
